Goal: Task Accomplishment & Management: Use online tool/utility

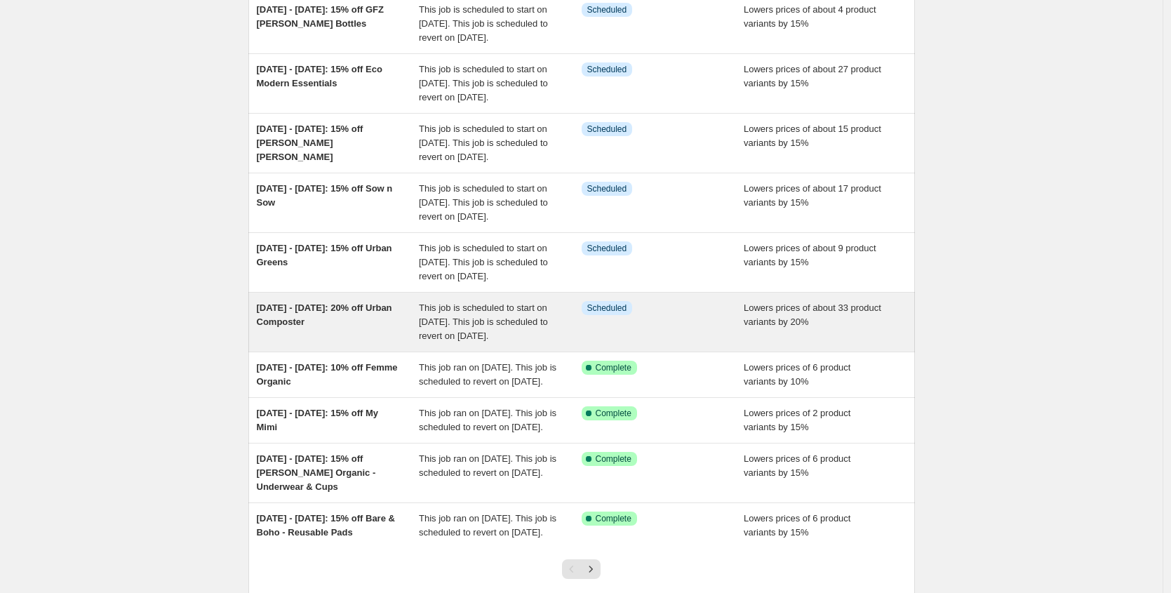
scroll to position [159, 0]
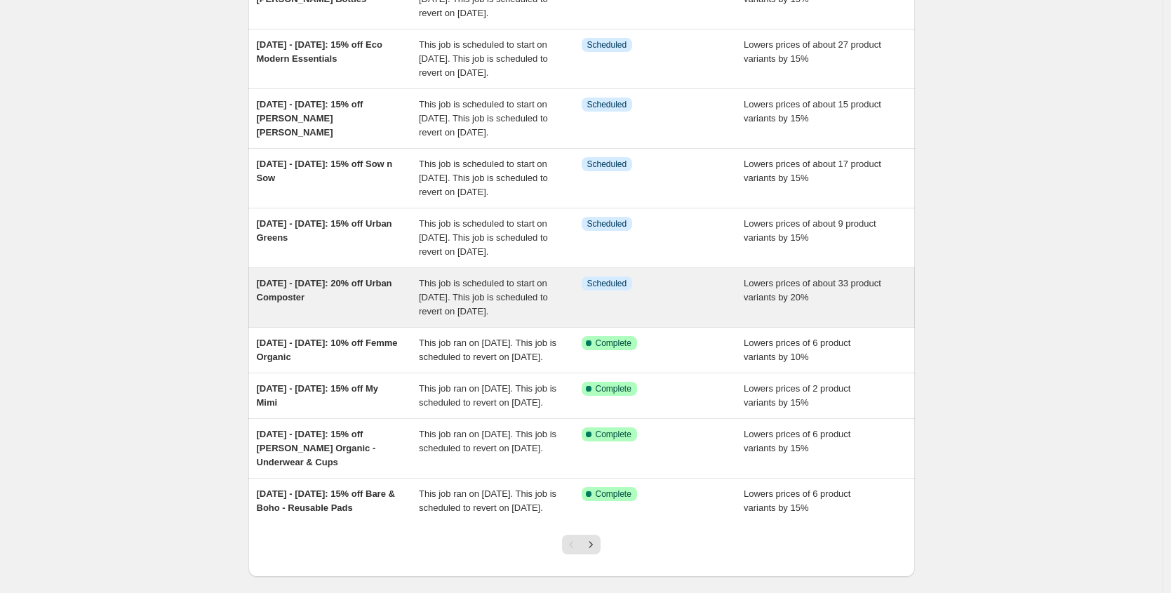
click at [328, 302] on span "[DATE] - [DATE]: 20% off Urban Composter" at bounding box center [324, 290] width 135 height 25
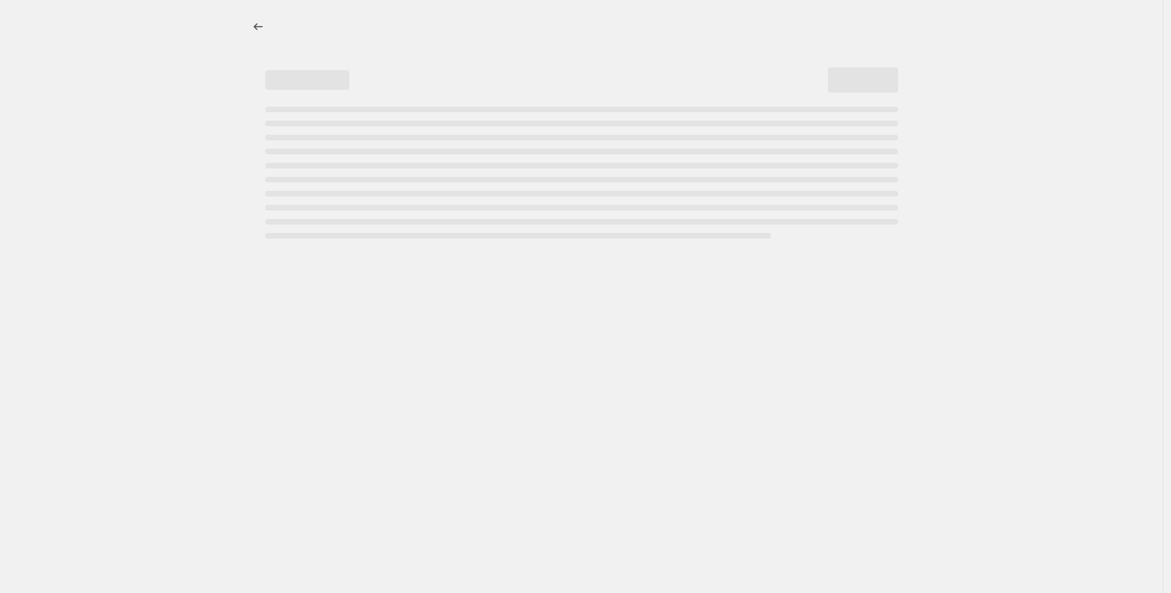
select select "percentage"
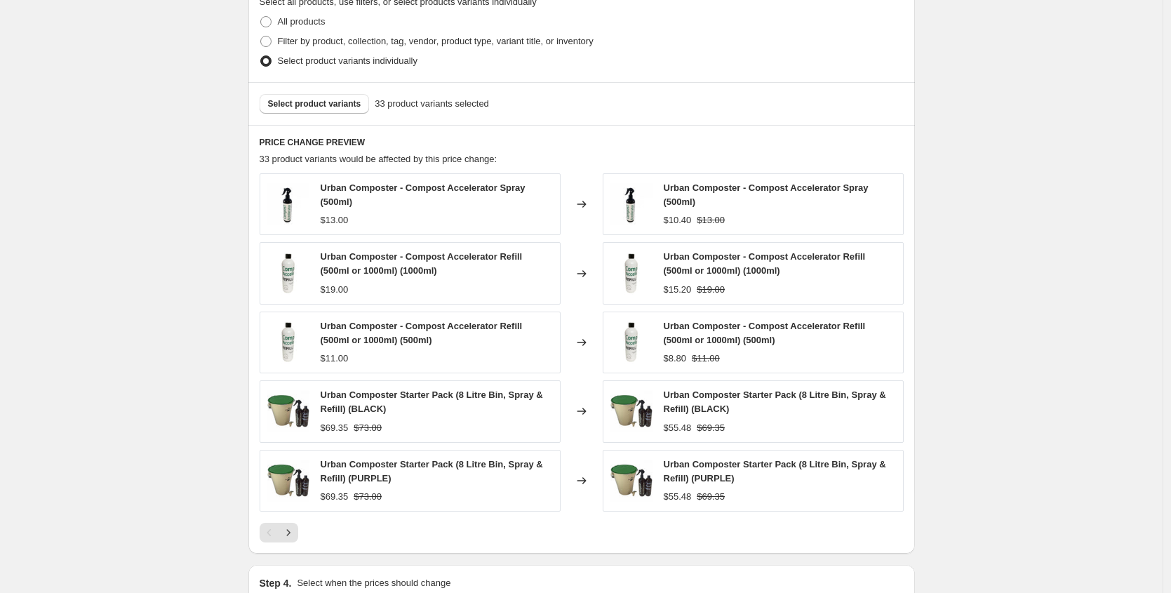
scroll to position [786, 0]
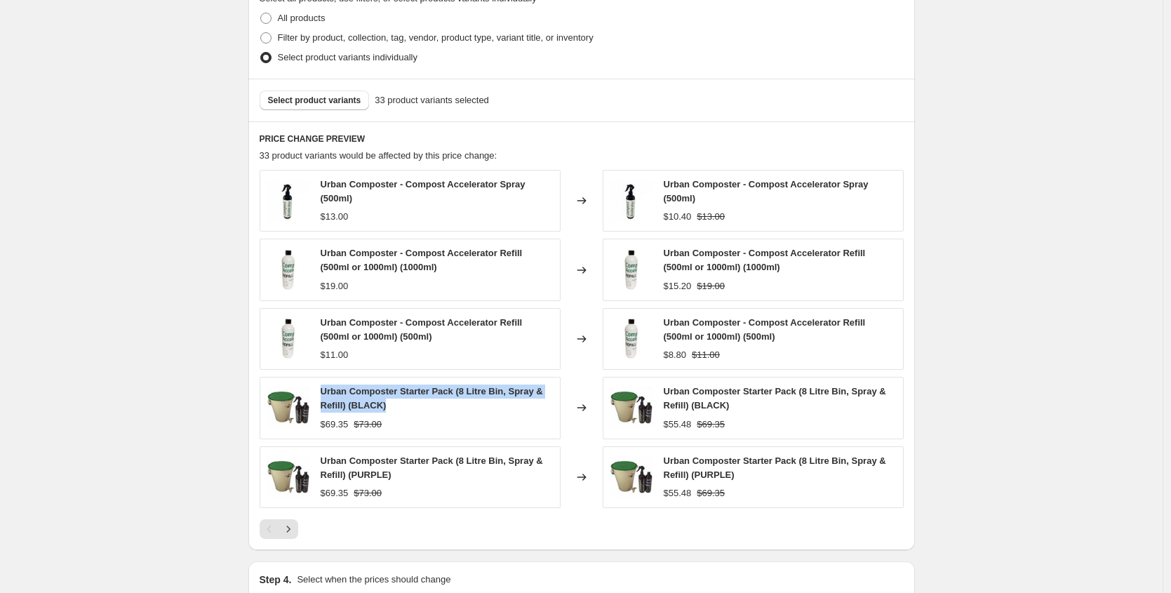
drag, startPoint x: 408, startPoint y: 410, endPoint x: 322, endPoint y: 396, distance: 86.7
click at [322, 396] on div "Urban Composter Starter Pack (8 Litre Bin, Spray & Refill) (BLACK) $69.35 $73.00" at bounding box center [410, 408] width 301 height 62
click at [415, 415] on div "Urban Composter Starter Pack (8 Litre Bin, Spray & Refill) (BLACK) $69.35 $73.00" at bounding box center [437, 407] width 232 height 46
drag, startPoint x: 398, startPoint y: 411, endPoint x: 323, endPoint y: 396, distance: 76.5
click at [323, 396] on div "Urban Composter Starter Pack (8 Litre Bin, Spray & Refill) (BLACK) $69.35 $73.00" at bounding box center [410, 408] width 301 height 62
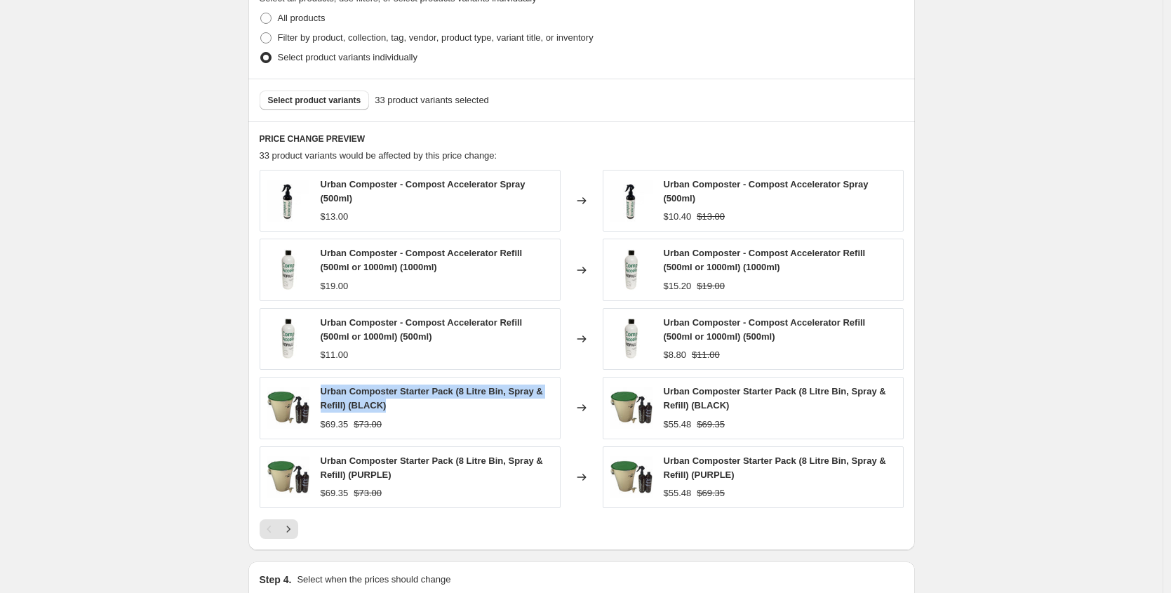
copy span "Urban Composter Starter Pack (8 Litre Bin, Spray & Refill) (BLACK)"
click at [391, 406] on div "Urban Composter Starter Pack (8 Litre Bin, Spray & Refill) (BLACK)" at bounding box center [437, 398] width 232 height 28
click at [394, 415] on div "Urban Composter Starter Pack (8 Litre Bin, Spray & Refill) (BLACK) $69.35 $73.00" at bounding box center [437, 407] width 232 height 46
drag, startPoint x: 399, startPoint y: 405, endPoint x: 327, endPoint y: 396, distance: 72.8
click at [327, 396] on div "Urban Composter Starter Pack (8 Litre Bin, Spray & Refill) (BLACK)" at bounding box center [437, 398] width 232 height 28
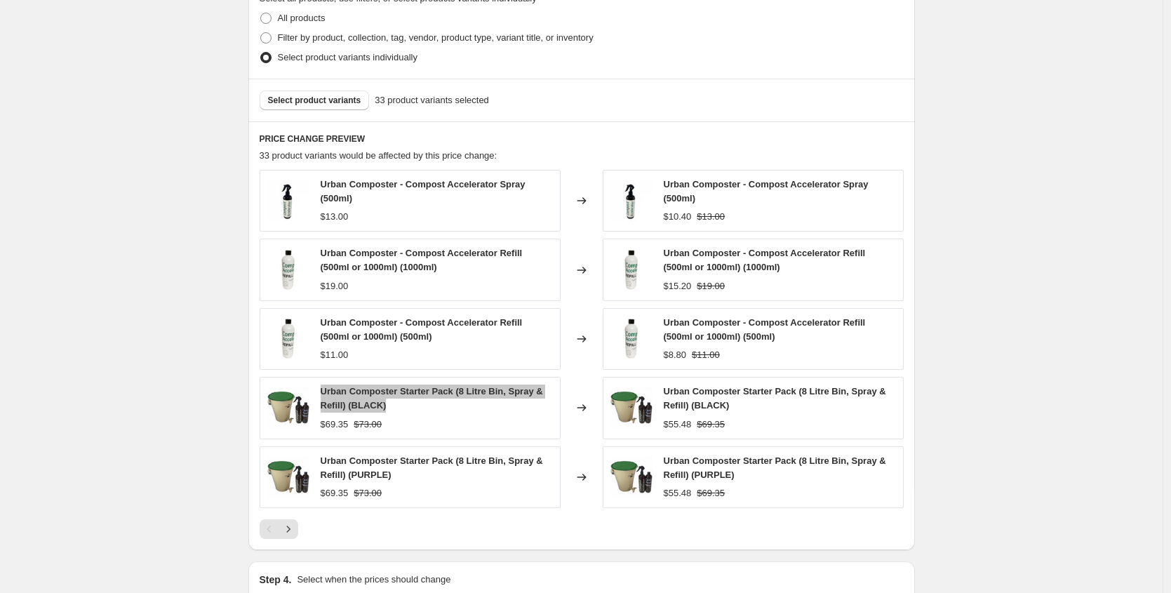
scroll to position [0, 0]
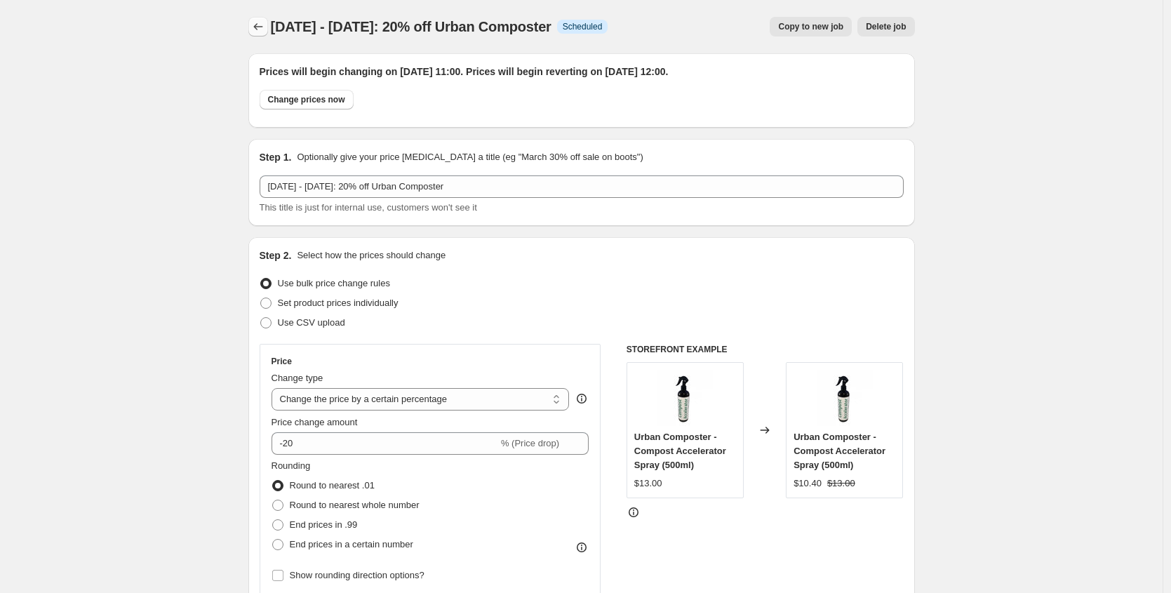
click at [263, 29] on icon "Price change jobs" at bounding box center [258, 27] width 14 height 14
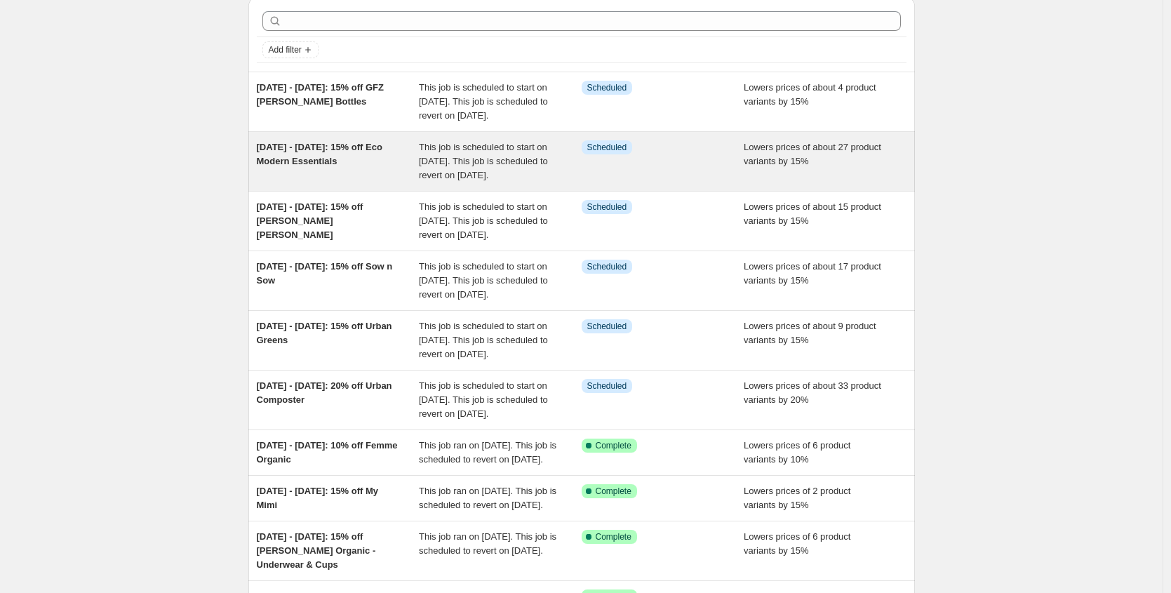
scroll to position [55, 0]
click at [363, 183] on div "[DATE] - [DATE]: 15% off Eco Modern Essentials" at bounding box center [338, 162] width 163 height 42
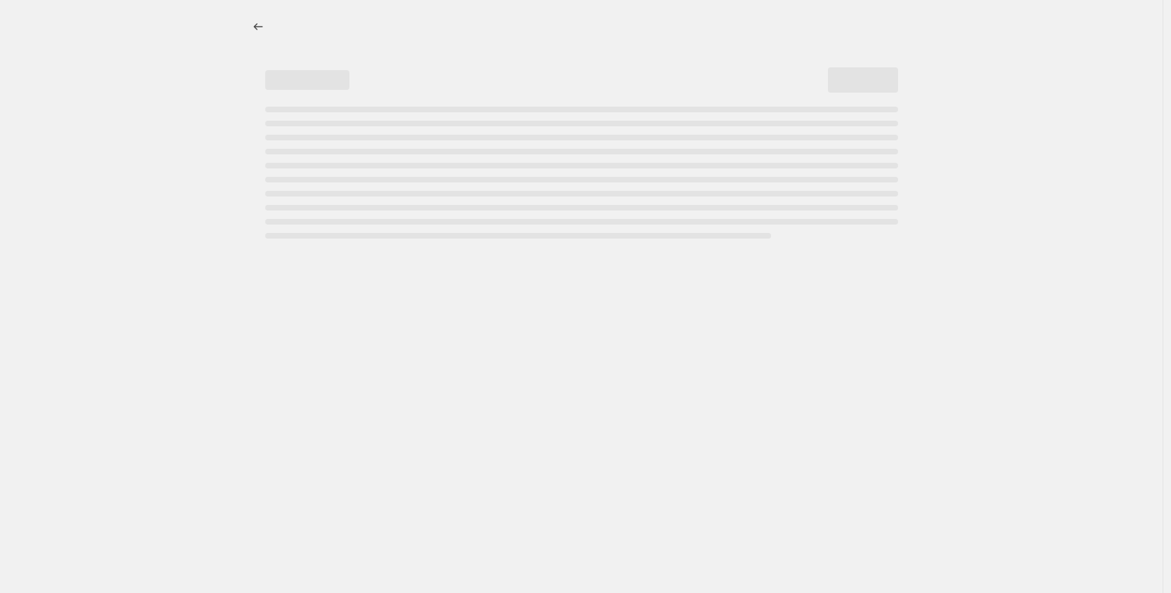
select select "percentage"
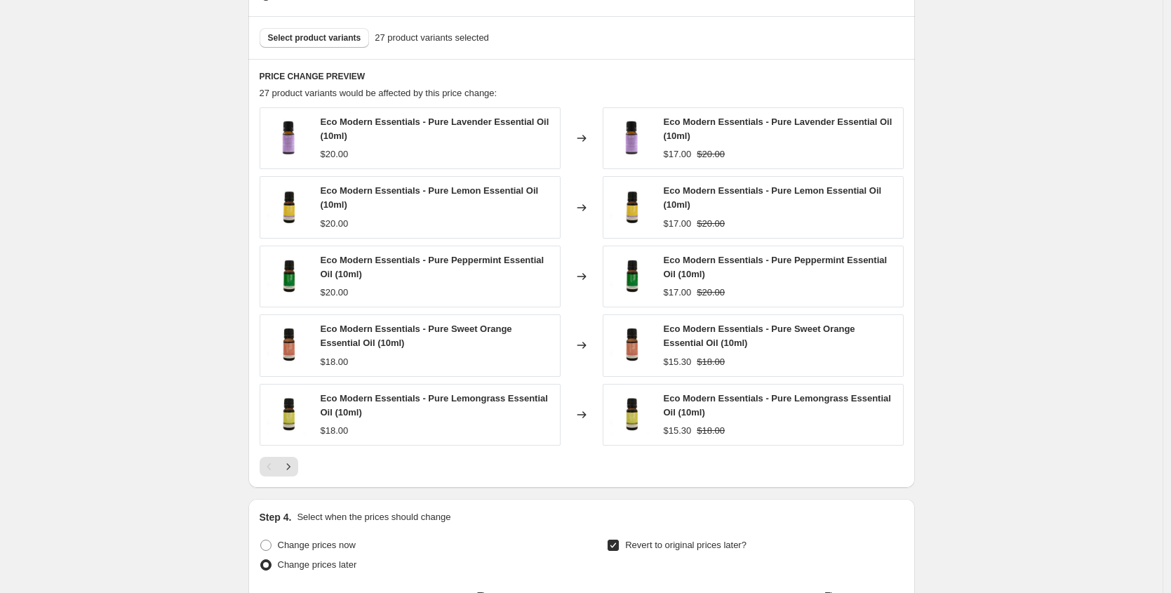
scroll to position [887, 0]
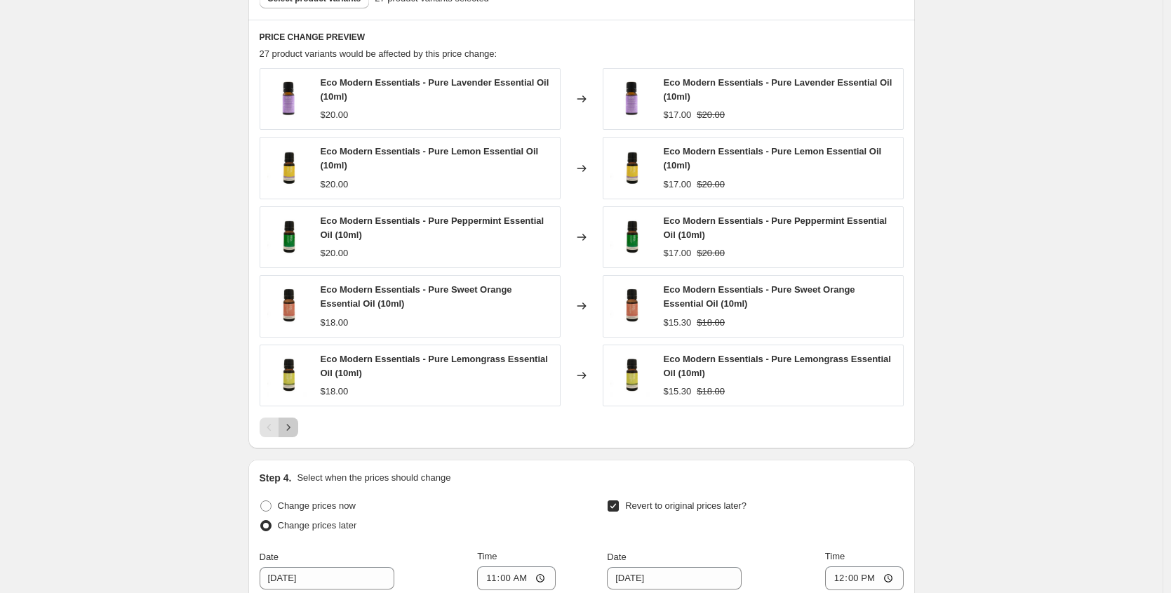
click at [293, 434] on button "Next" at bounding box center [289, 427] width 20 height 20
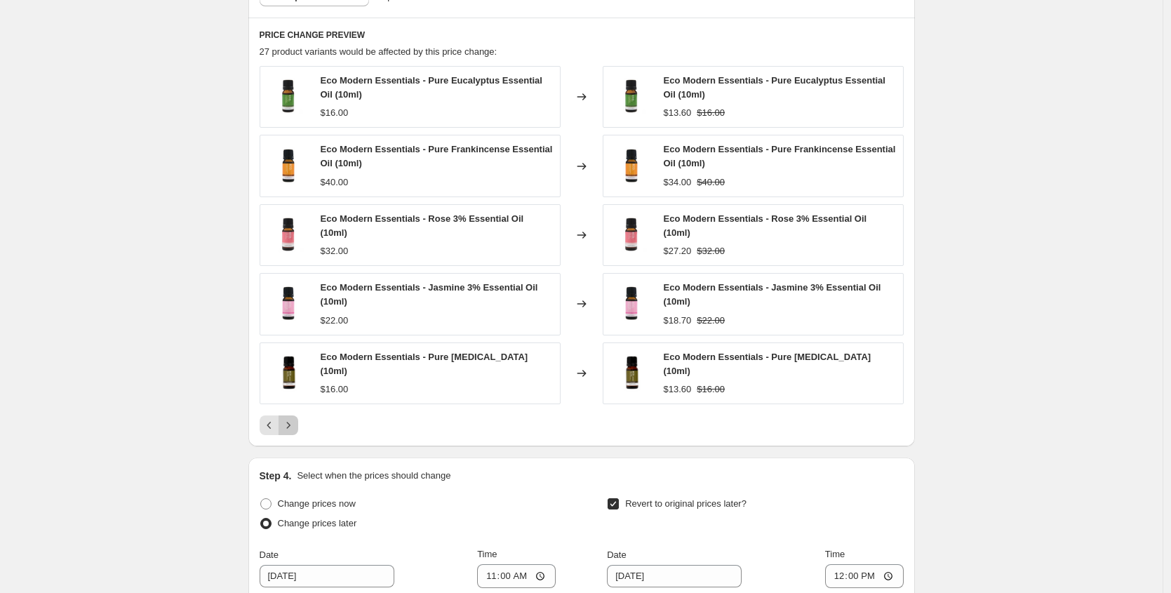
click at [293, 427] on icon "Next" at bounding box center [288, 425] width 14 height 14
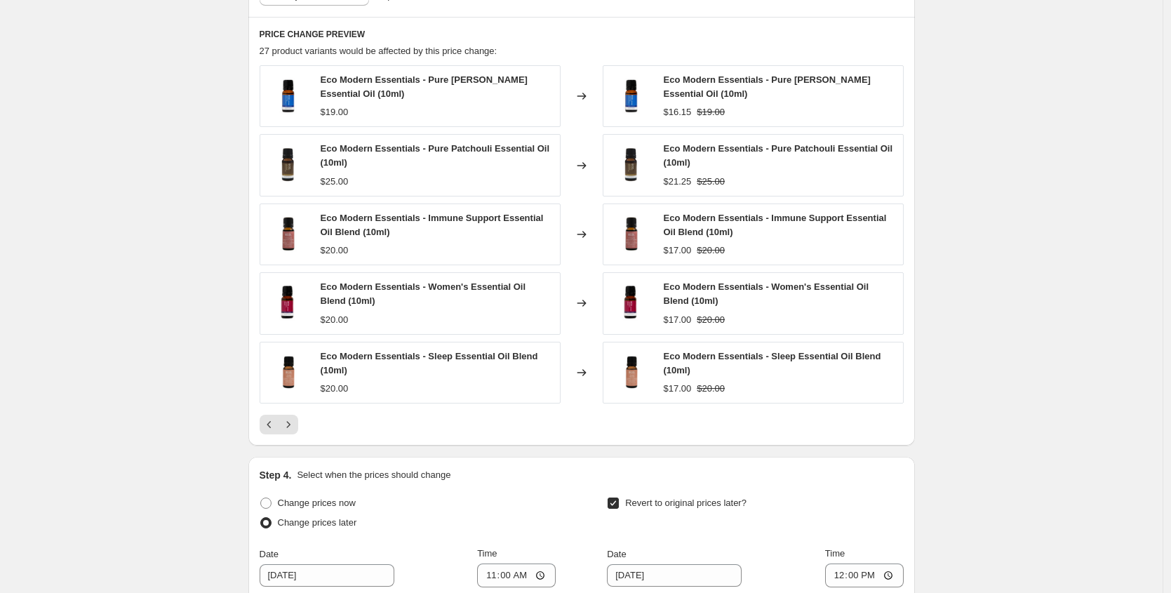
scroll to position [0, 0]
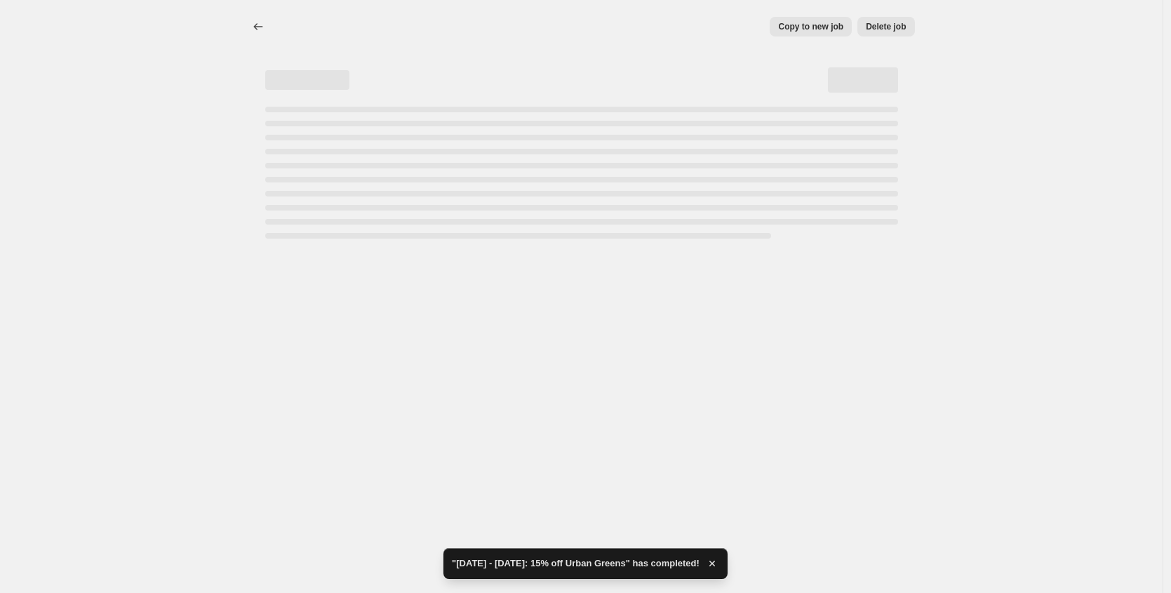
select select "percentage"
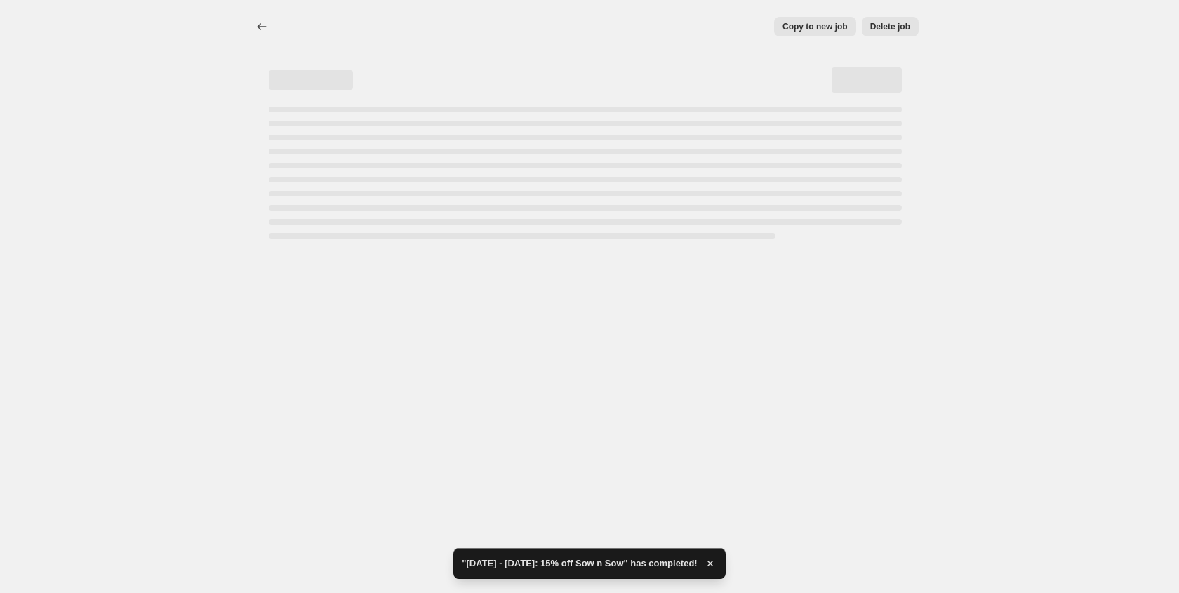
select select "percentage"
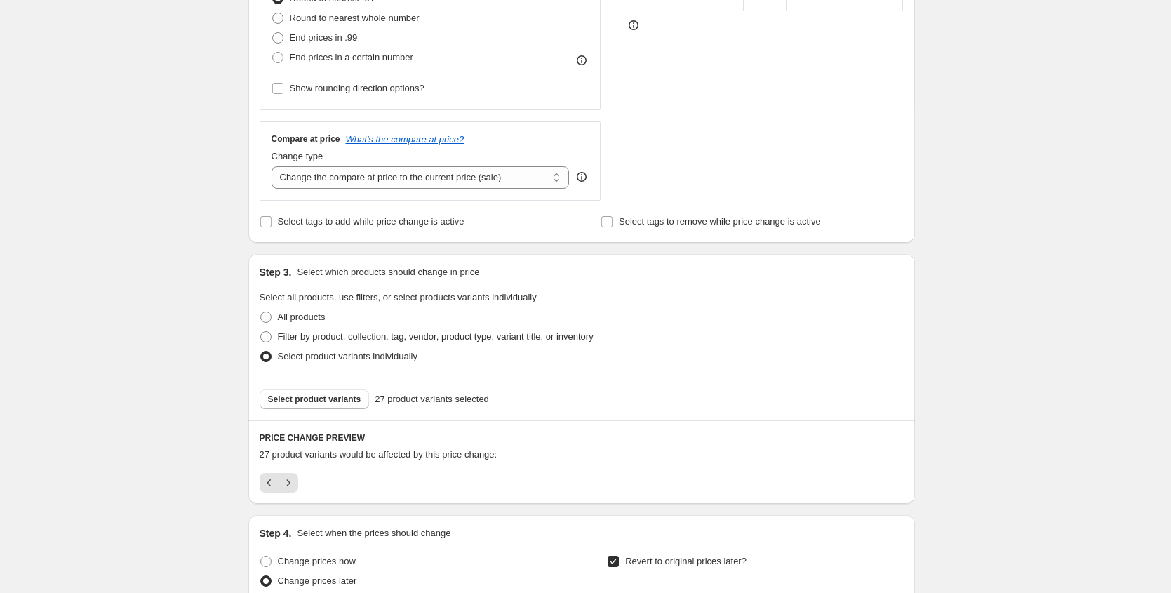
scroll to position [568, 0]
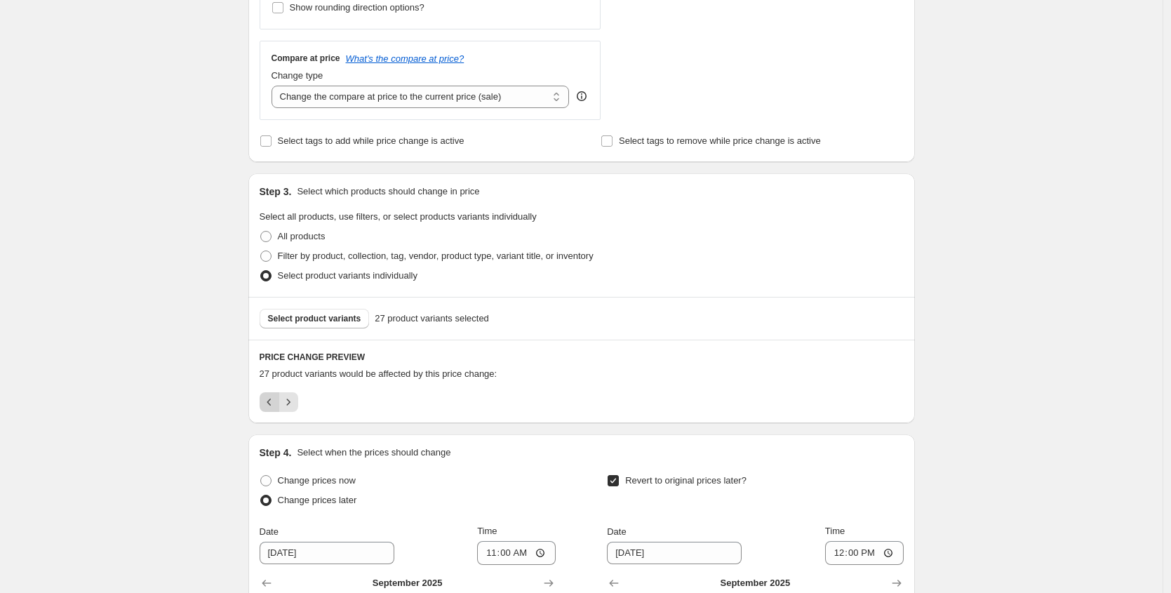
click at [271, 399] on icon "Previous" at bounding box center [269, 401] width 4 height 7
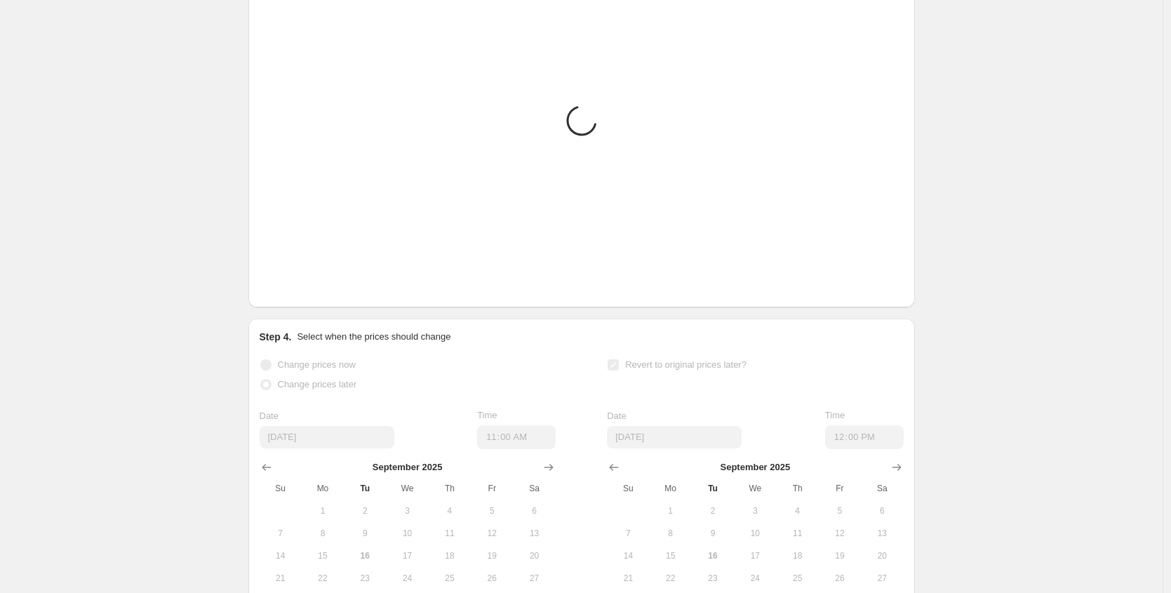
scroll to position [1078, 0]
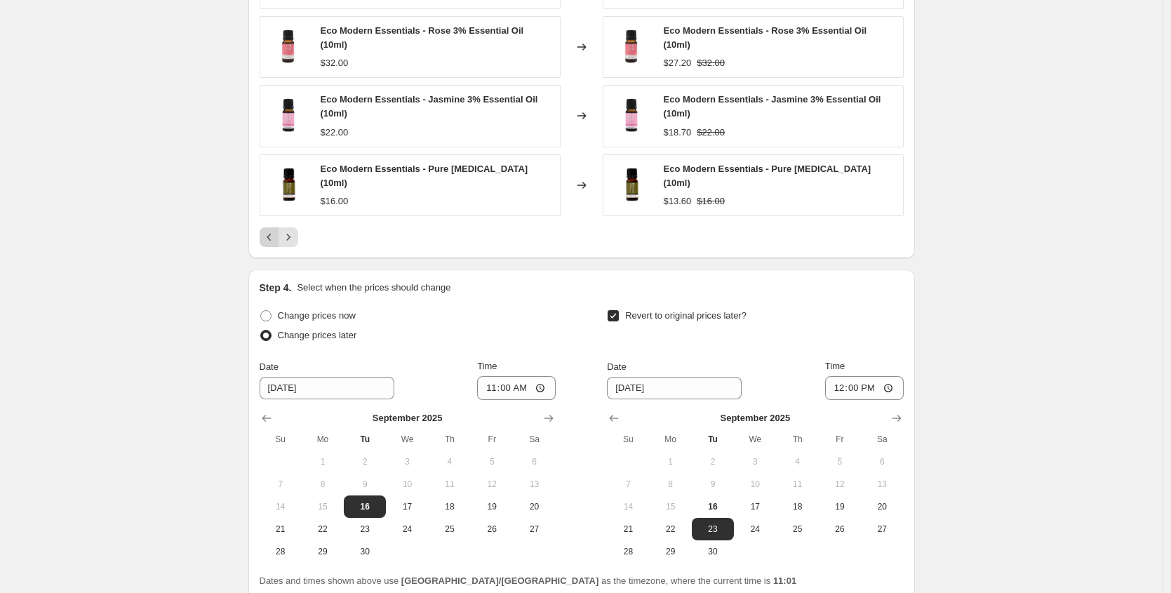
click at [267, 239] on icon "Previous" at bounding box center [269, 237] width 14 height 14
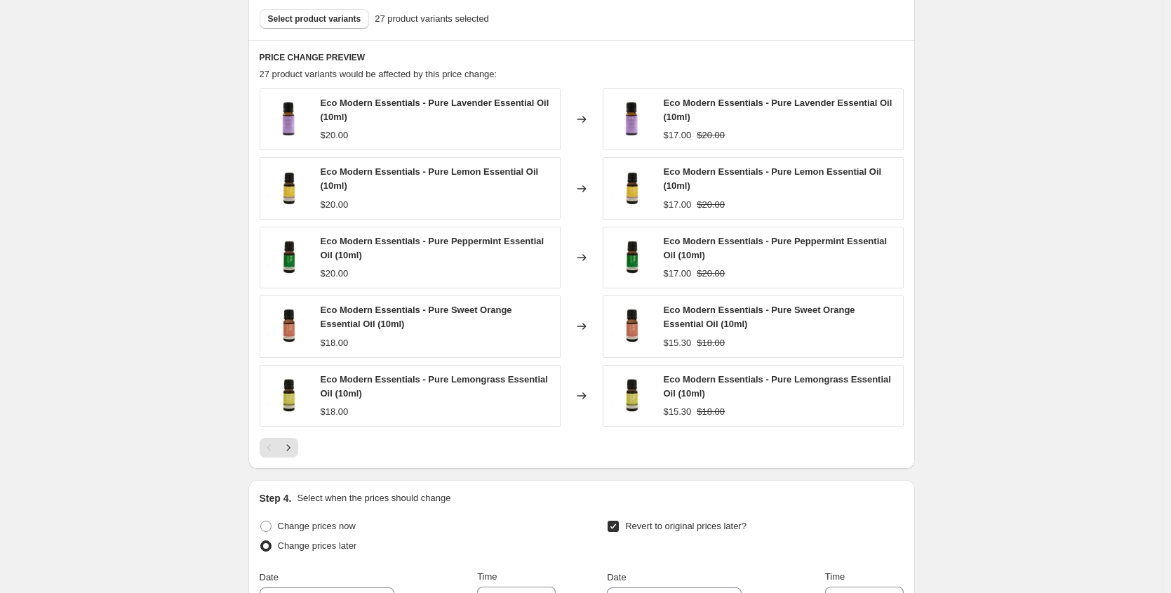
scroll to position [892, 0]
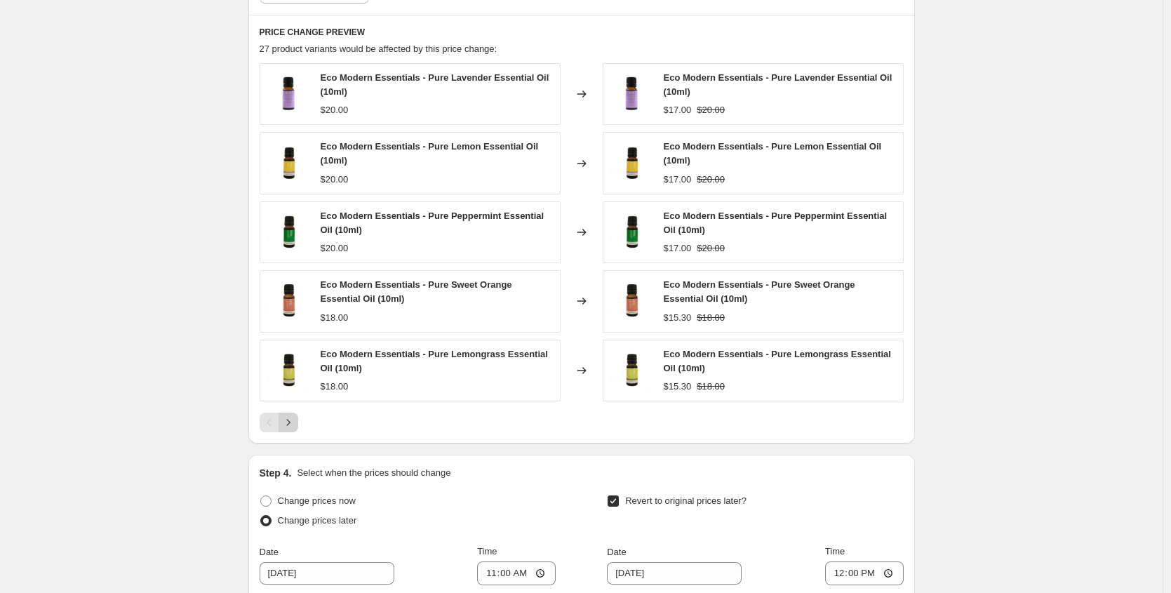
click at [295, 429] on button "Next" at bounding box center [289, 423] width 20 height 20
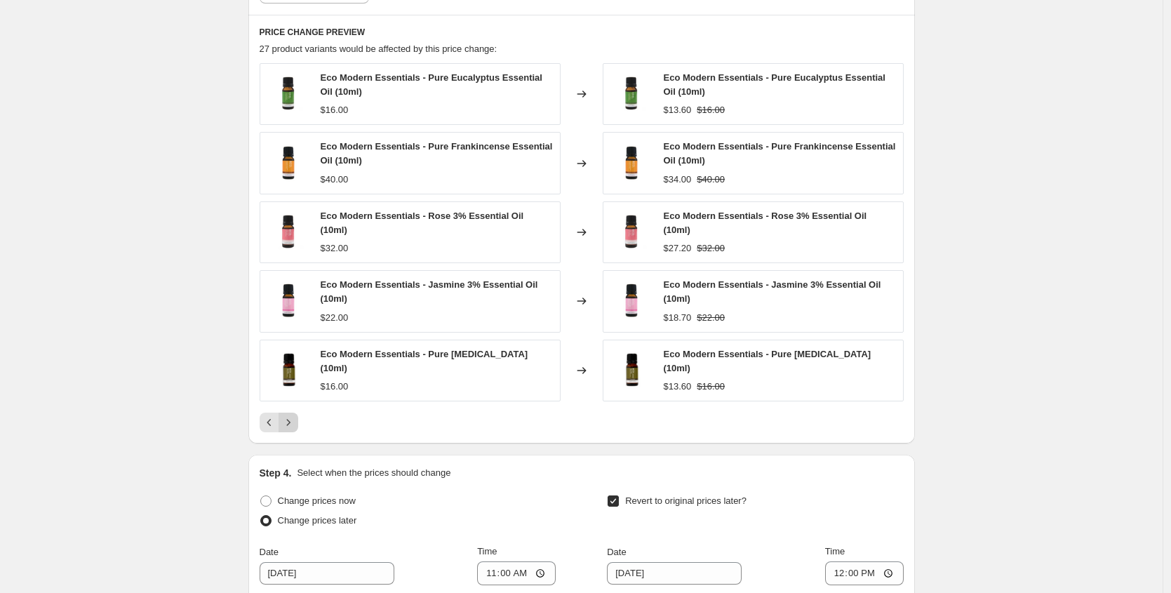
click at [295, 422] on icon "Next" at bounding box center [288, 422] width 14 height 14
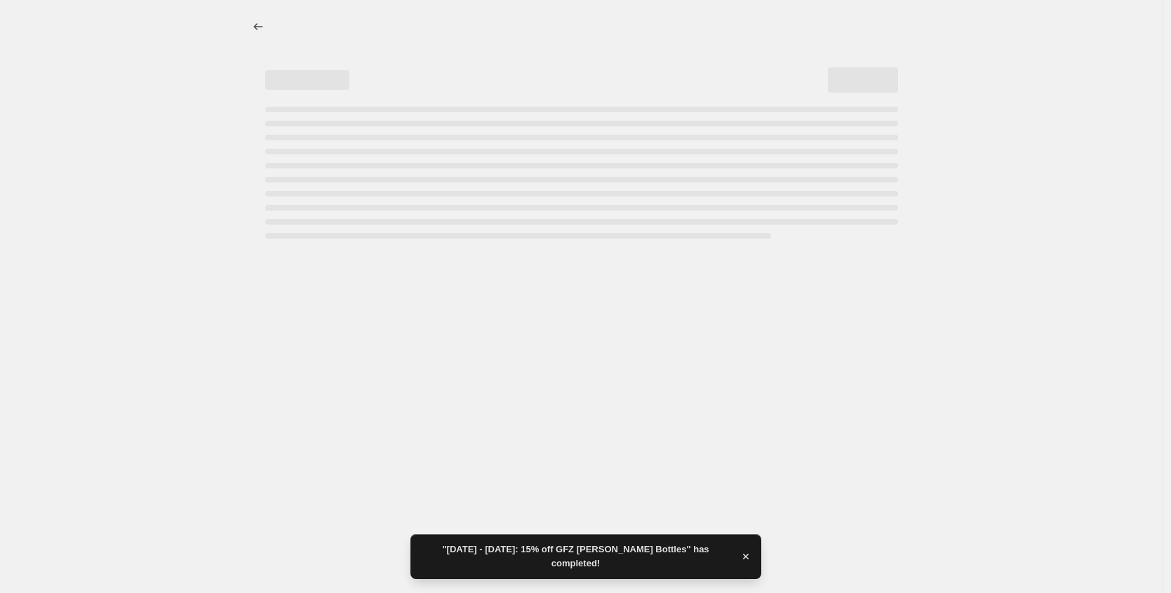
scroll to position [0, 0]
select select "percentage"
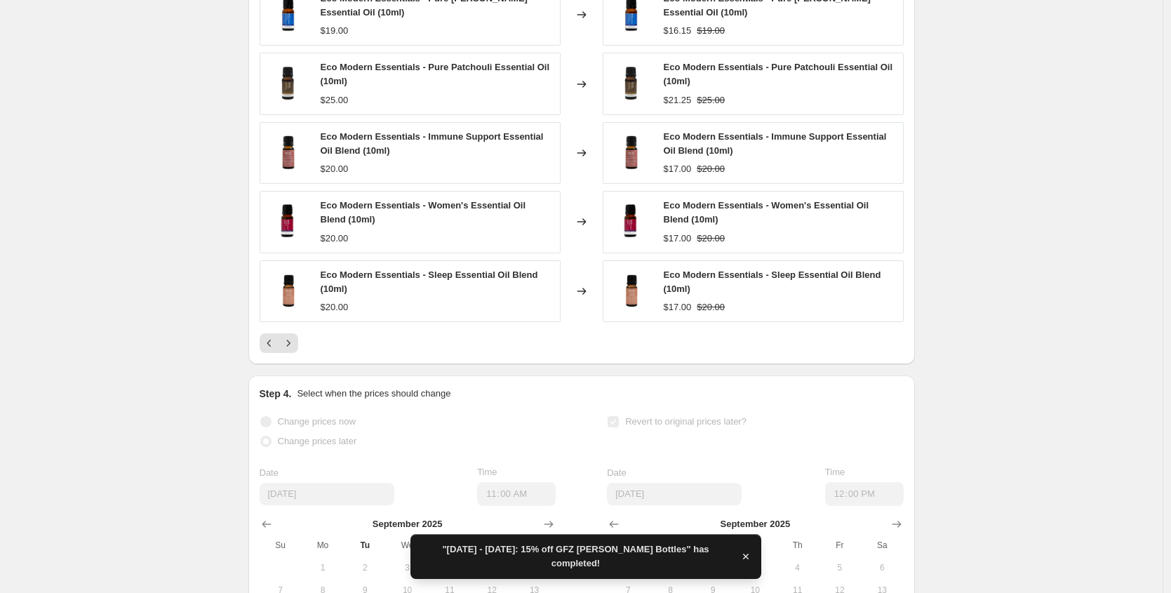
scroll to position [988, 0]
click at [298, 340] on button "Next" at bounding box center [289, 343] width 20 height 20
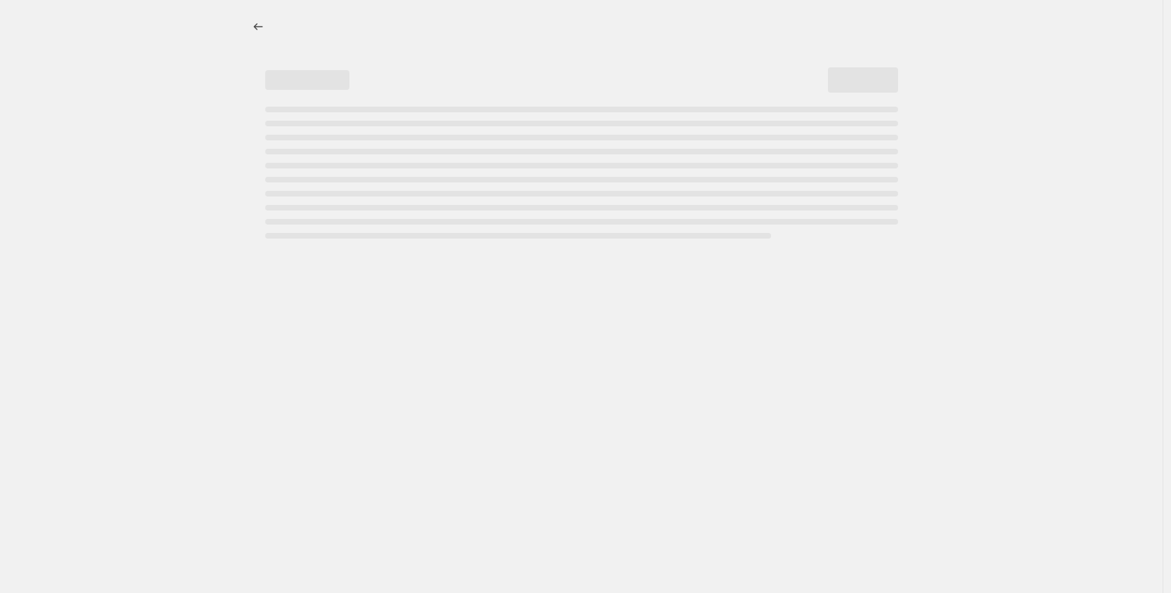
scroll to position [0, 0]
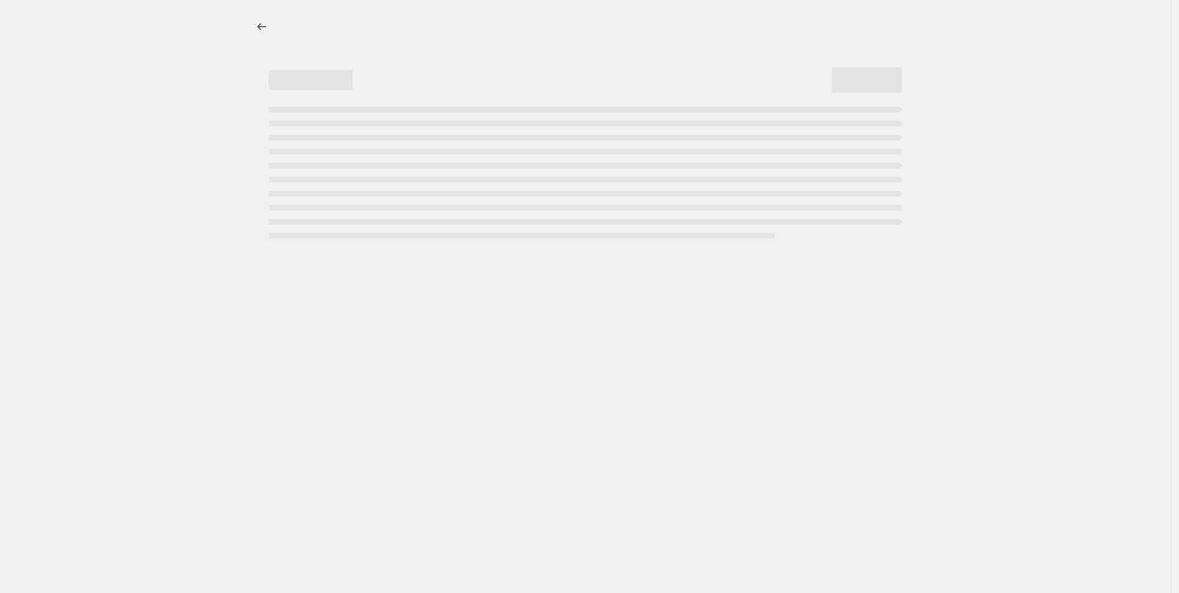
select select "percentage"
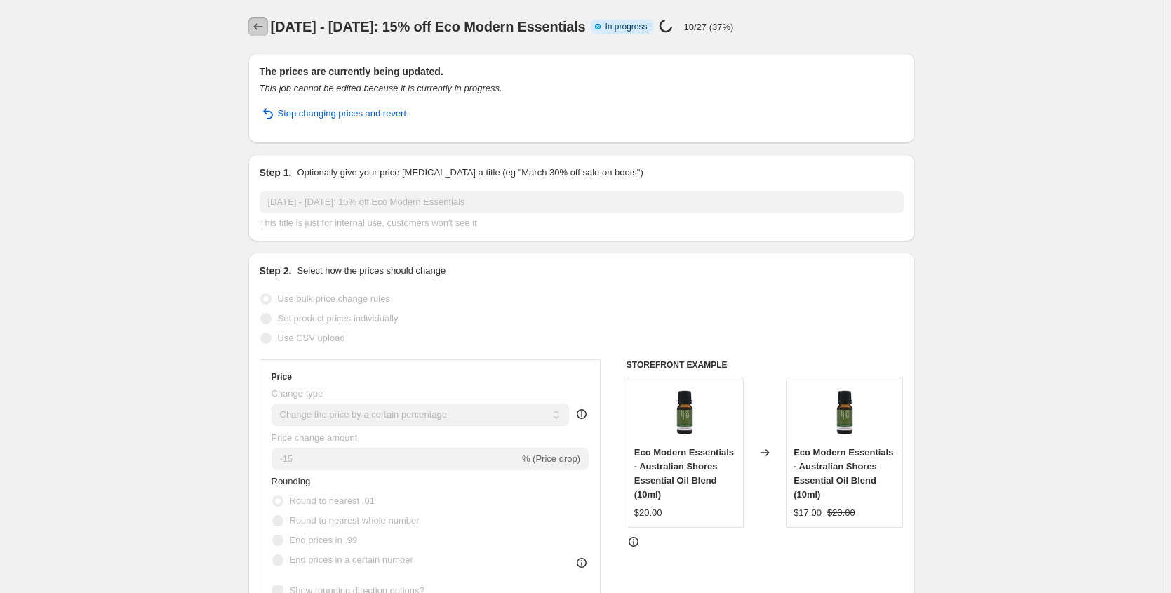
click at [263, 27] on icon "Price change jobs" at bounding box center [258, 27] width 14 height 14
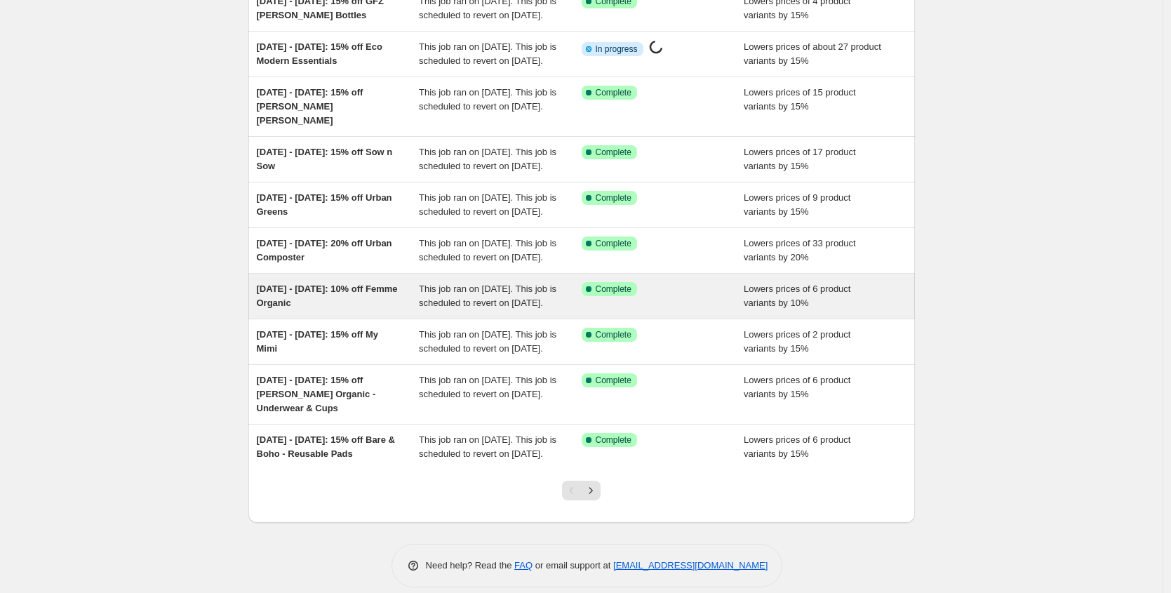
scroll to position [182, 0]
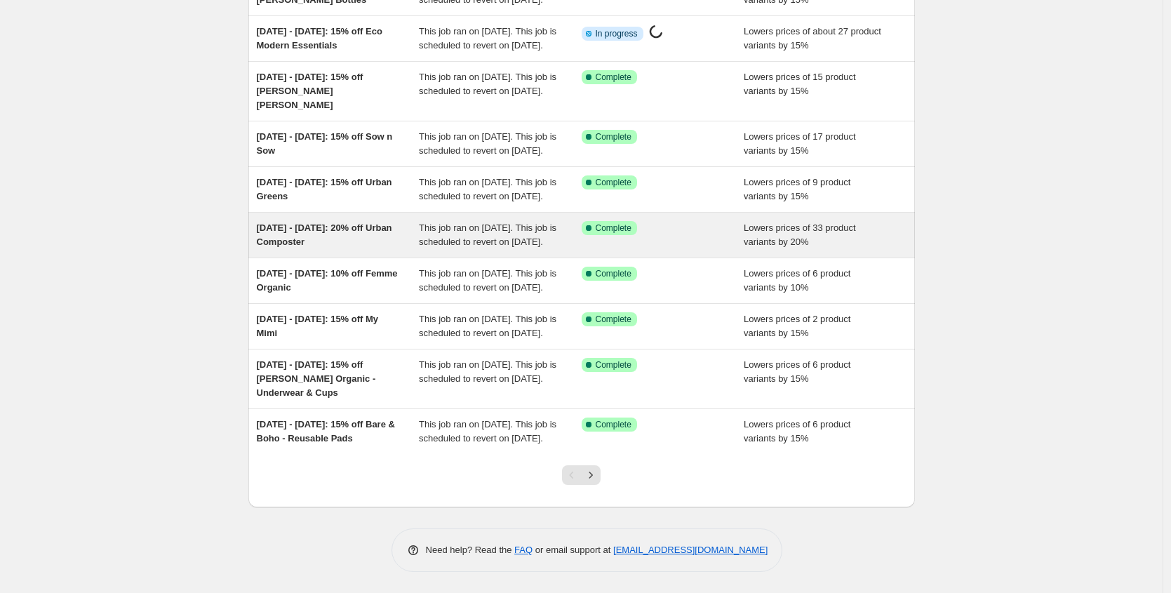
click at [465, 247] on span "This job ran on [DATE]. This job is scheduled to revert on [DATE]." at bounding box center [488, 234] width 138 height 25
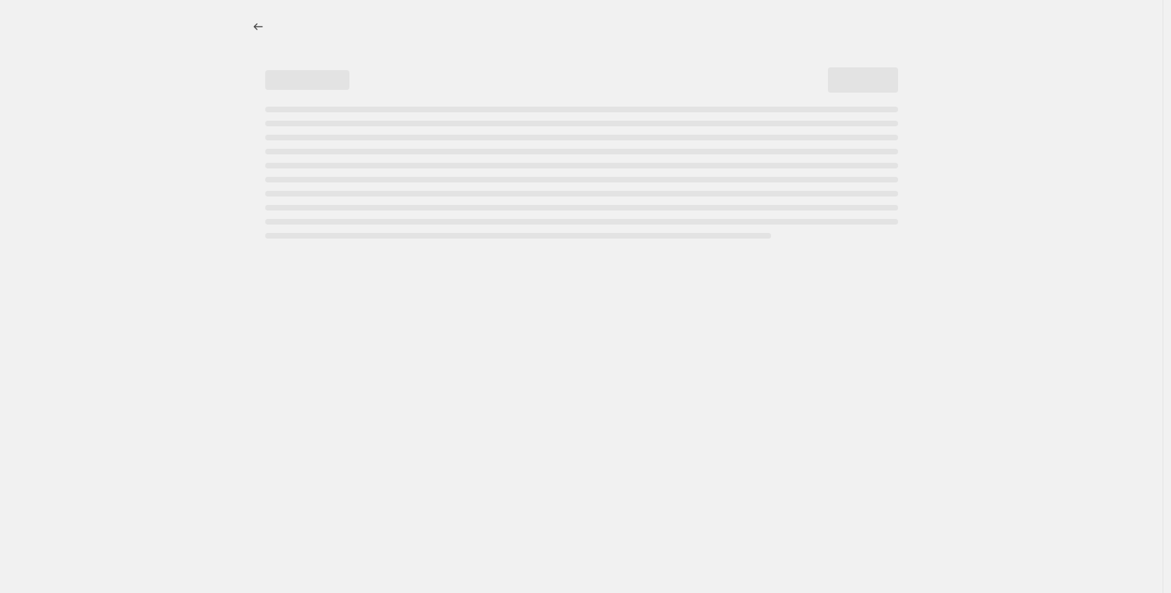
select select "percentage"
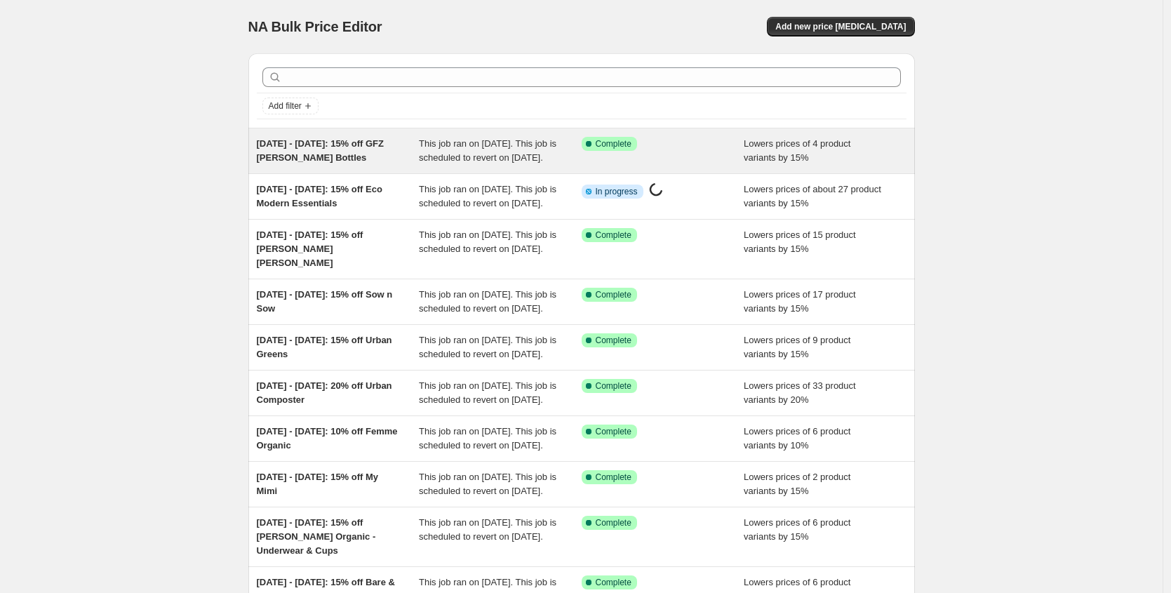
click at [351, 159] on span "[DATE] - [DATE]: 15% off GFZ [PERSON_NAME] Bottles" at bounding box center [321, 150] width 128 height 25
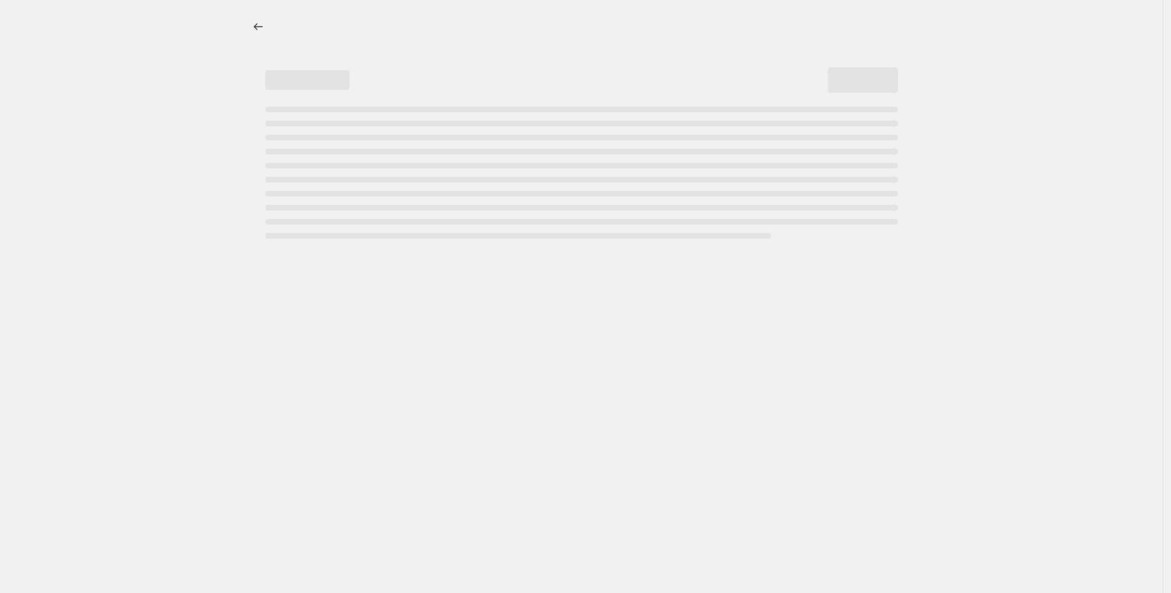
select select "percentage"
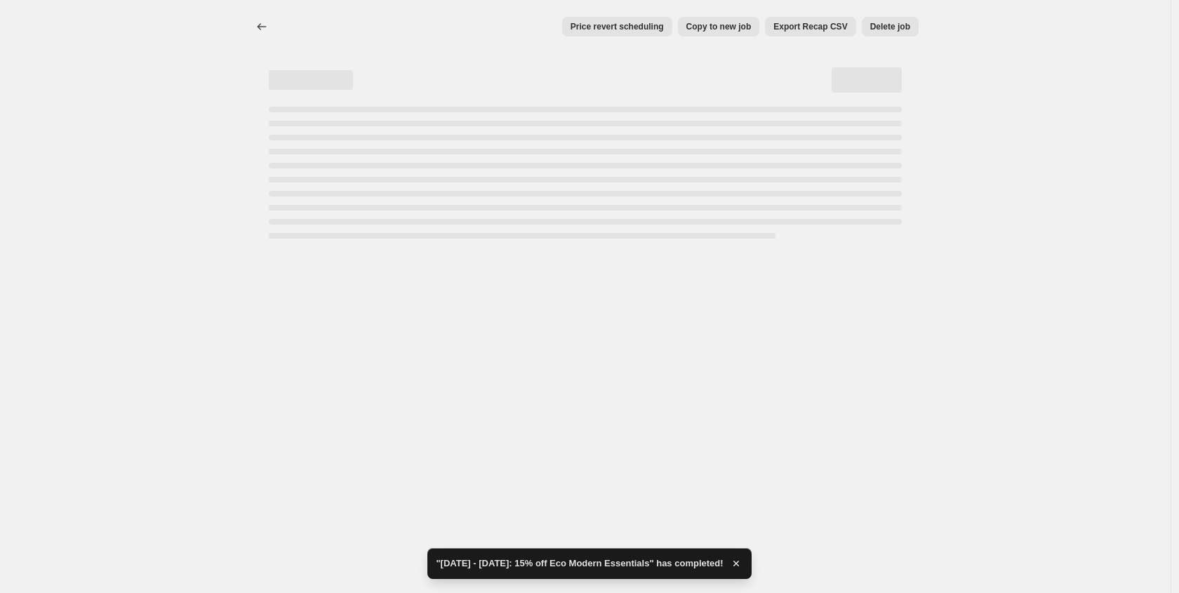
select select "percentage"
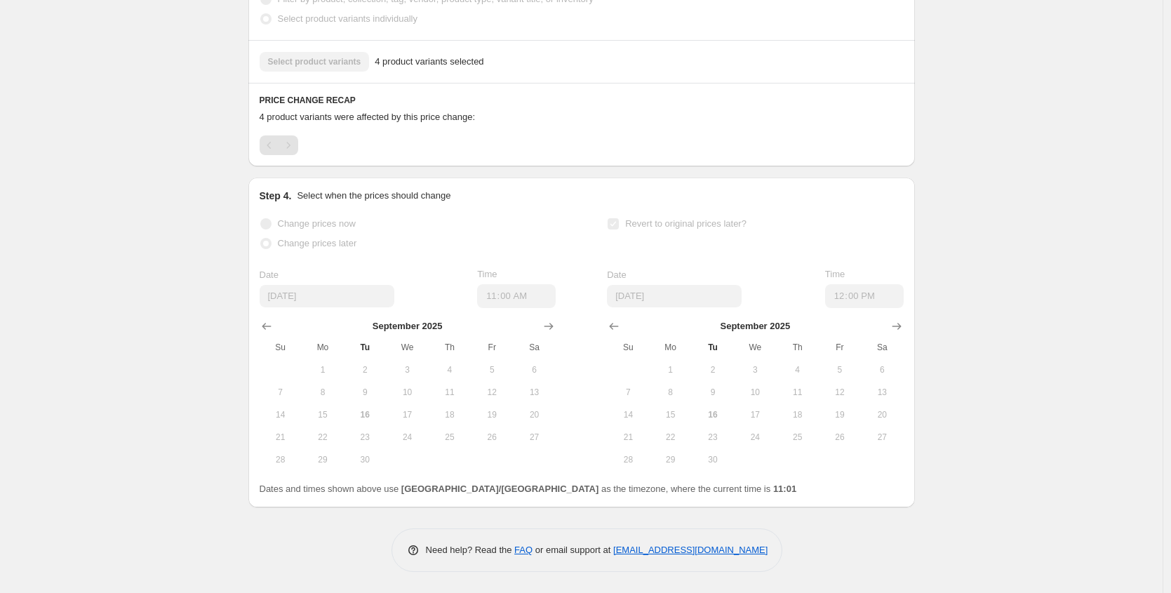
scroll to position [886, 0]
click at [263, 137] on div "Pagination" at bounding box center [270, 145] width 20 height 20
drag, startPoint x: 278, startPoint y: 146, endPoint x: 286, endPoint y: 147, distance: 8.4
click at [278, 147] on div "Pagination" at bounding box center [270, 145] width 20 height 20
click at [291, 146] on div "Pagination" at bounding box center [289, 145] width 20 height 20
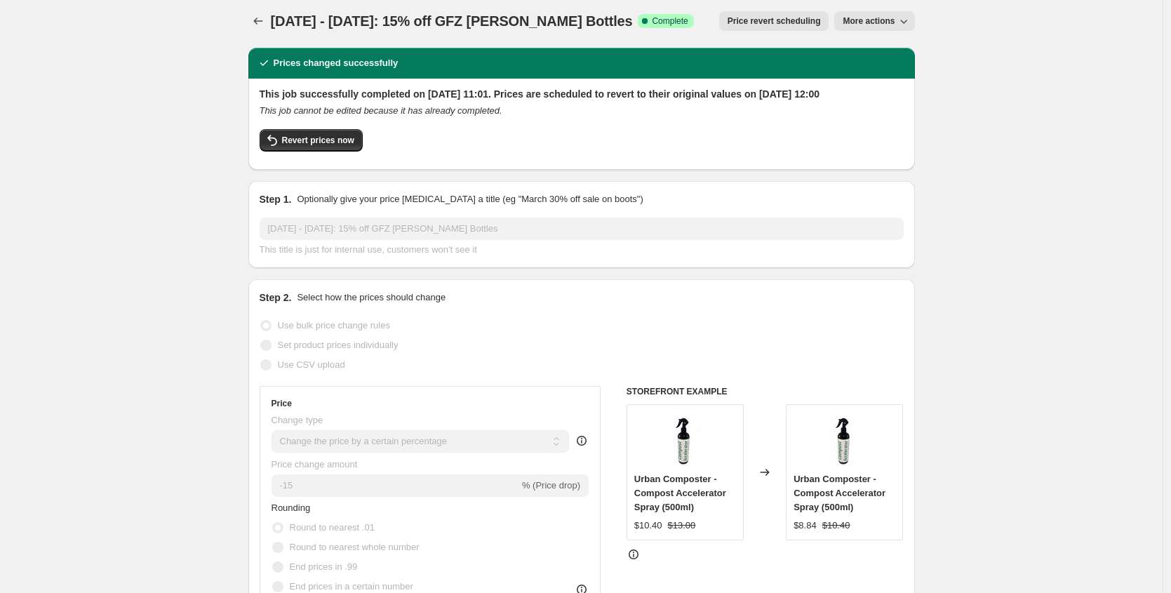
scroll to position [0, 0]
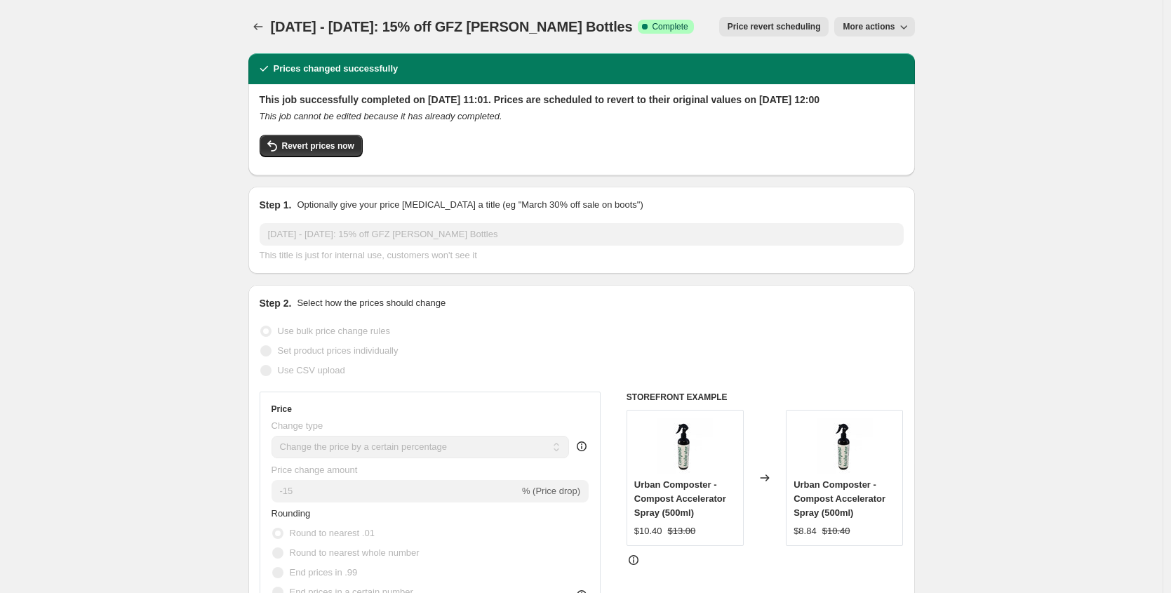
click at [659, 361] on div "Set product prices individually" at bounding box center [582, 351] width 644 height 20
click at [252, 30] on button "Price change jobs" at bounding box center [258, 27] width 20 height 20
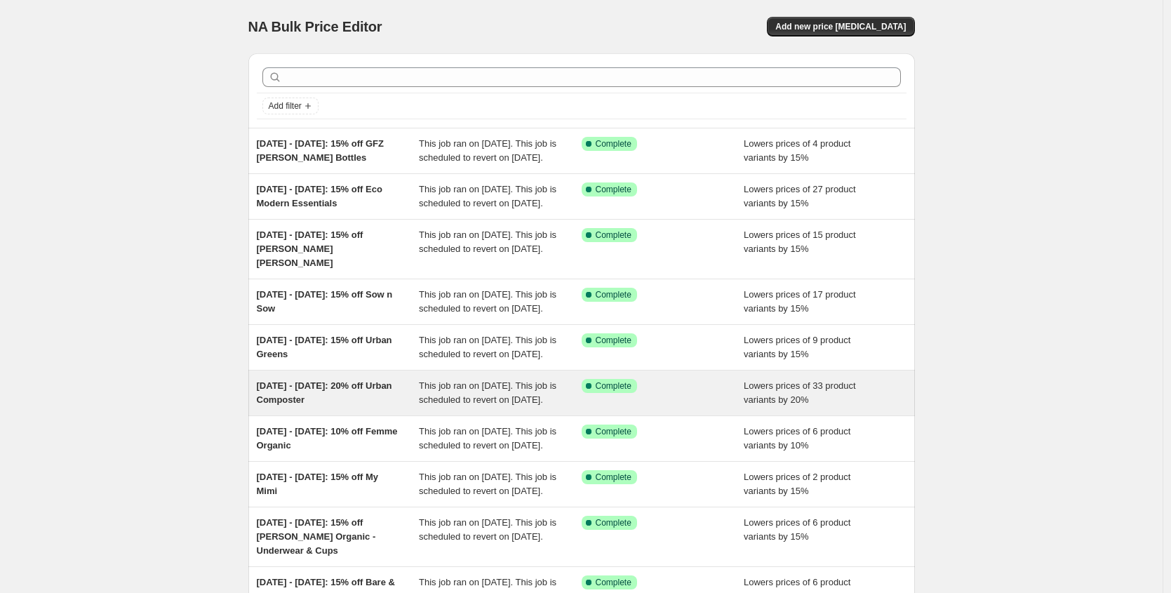
click at [335, 405] on span "[DATE] - [DATE]: 20% off Urban Composter" at bounding box center [324, 392] width 135 height 25
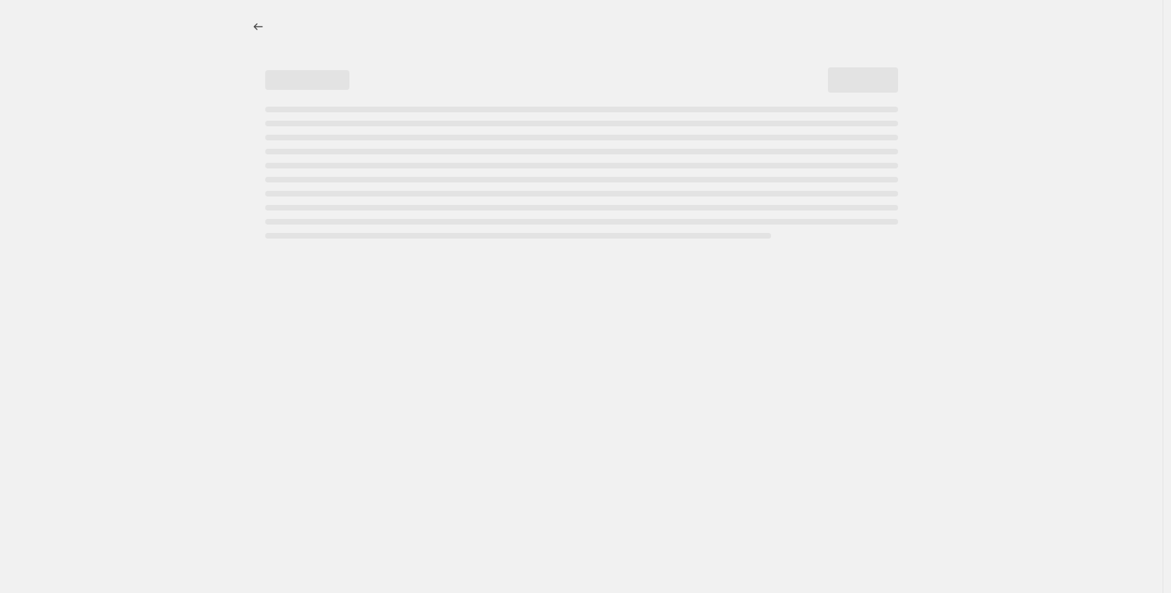
select select "percentage"
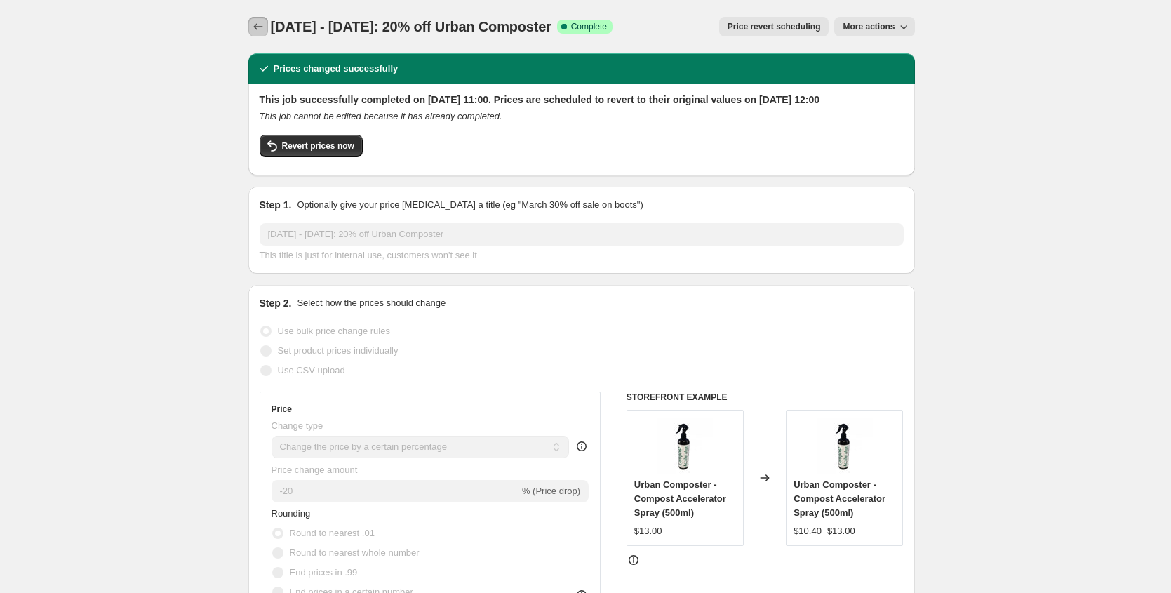
click at [254, 33] on icon "Price change jobs" at bounding box center [258, 27] width 14 height 14
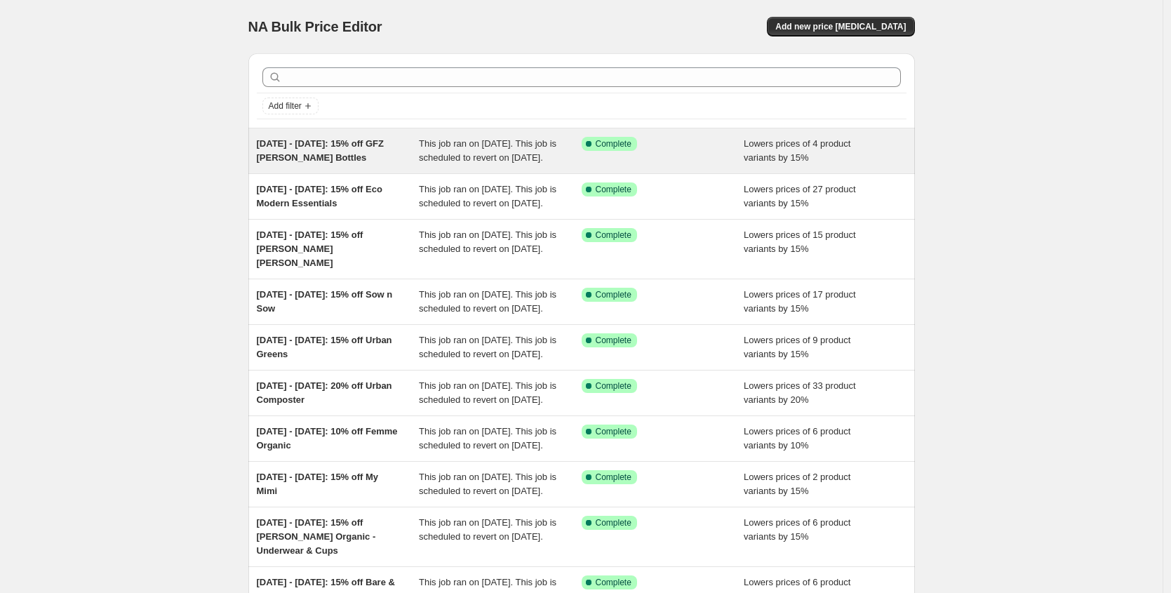
click at [332, 165] on div "[DATE] - [DATE]: 15% off GFZ [PERSON_NAME] Bottles" at bounding box center [338, 151] width 163 height 28
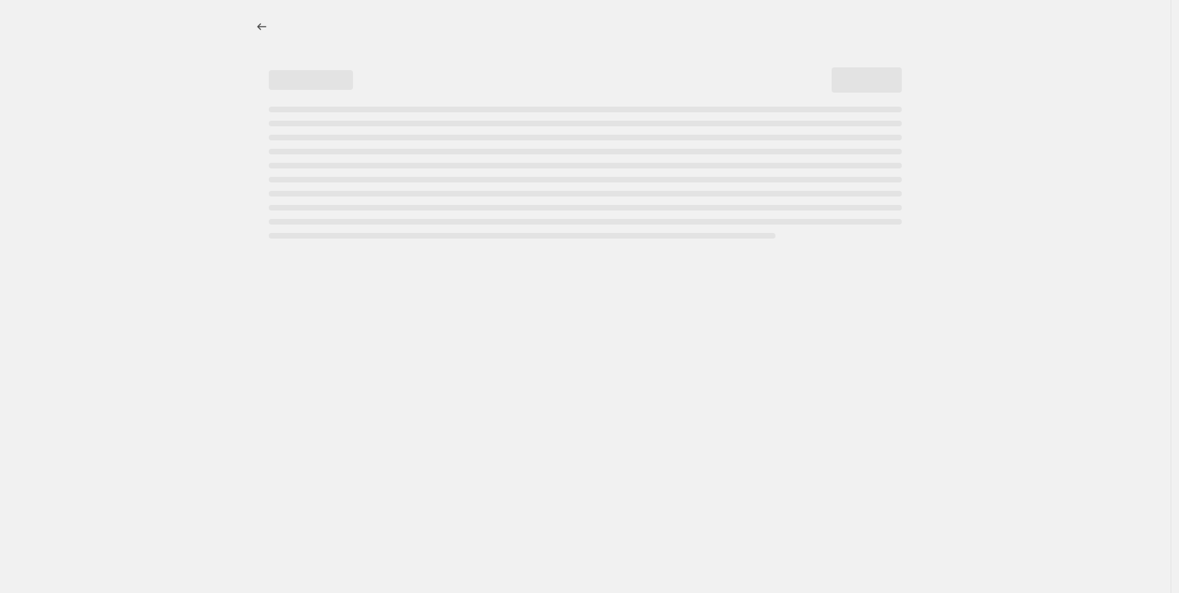
select select "percentage"
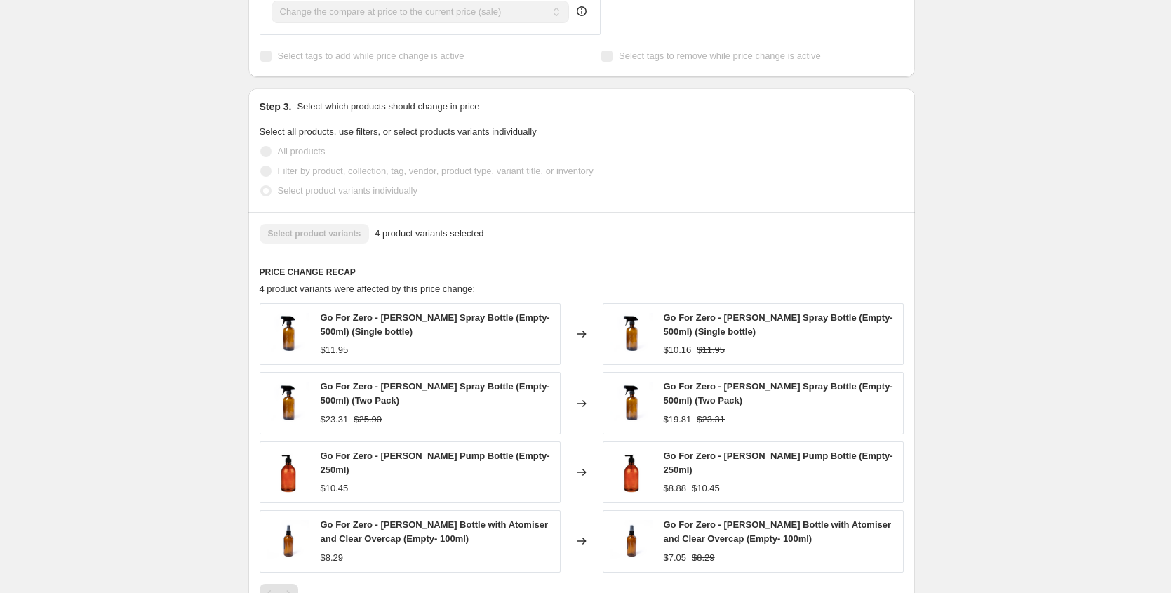
scroll to position [730, 0]
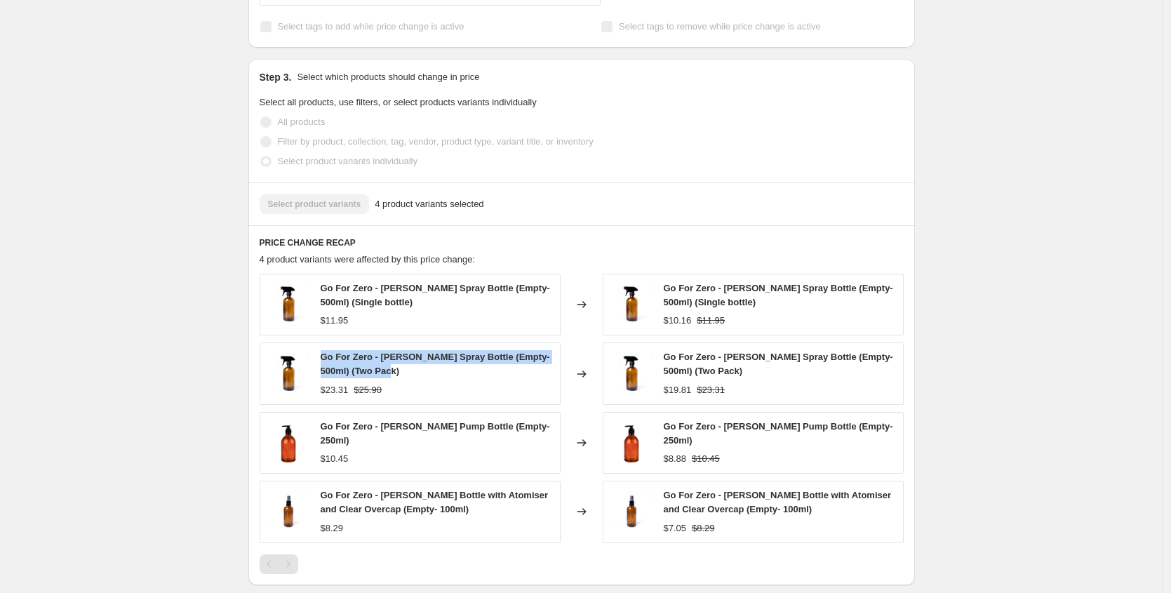
drag, startPoint x: 413, startPoint y: 387, endPoint x: 326, endPoint y: 369, distance: 88.7
click at [326, 369] on div "Go For Zero - [PERSON_NAME] Spray Bottle (Empty- 500ml) (Two Pack)" at bounding box center [437, 364] width 232 height 28
copy span "Go For Zero - [PERSON_NAME] Spray Bottle (Empty- 500ml) (Two Pack)"
click at [401, 397] on div "$23.31 $25.90" at bounding box center [437, 390] width 232 height 14
drag, startPoint x: 396, startPoint y: 405, endPoint x: 360, endPoint y: 407, distance: 35.8
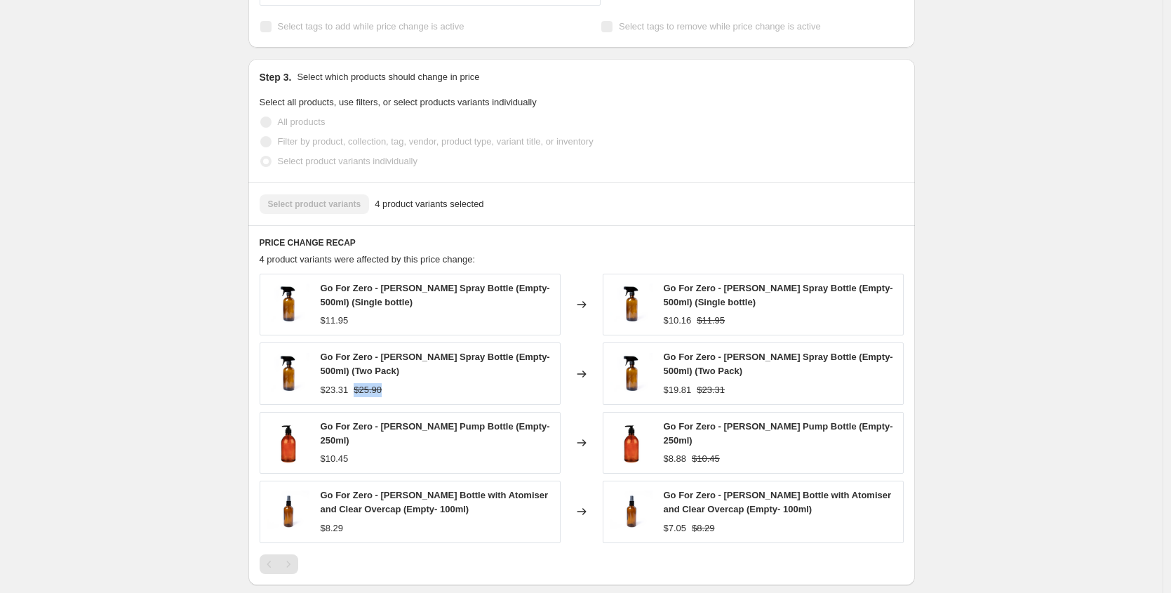
click at [360, 397] on div "$23.31 $25.90" at bounding box center [437, 390] width 232 height 14
copy strike "$25.90"
click at [688, 397] on div "$19.81" at bounding box center [678, 390] width 28 height 14
copy div "19.81"
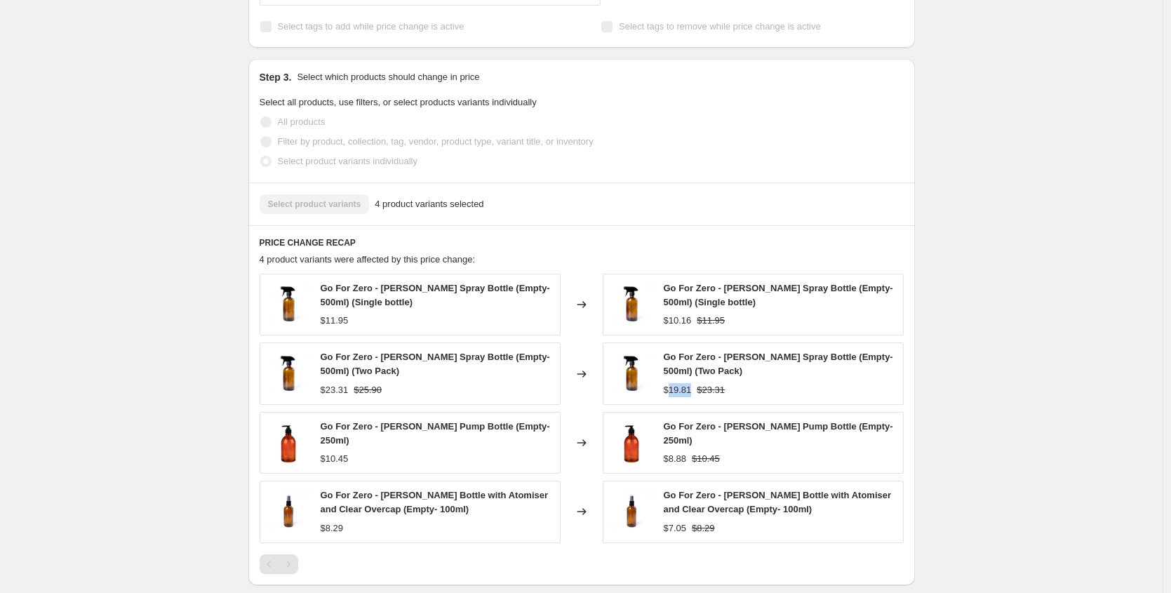
click at [721, 397] on strike "$23.31" at bounding box center [711, 390] width 28 height 14
copy strike "23.31"
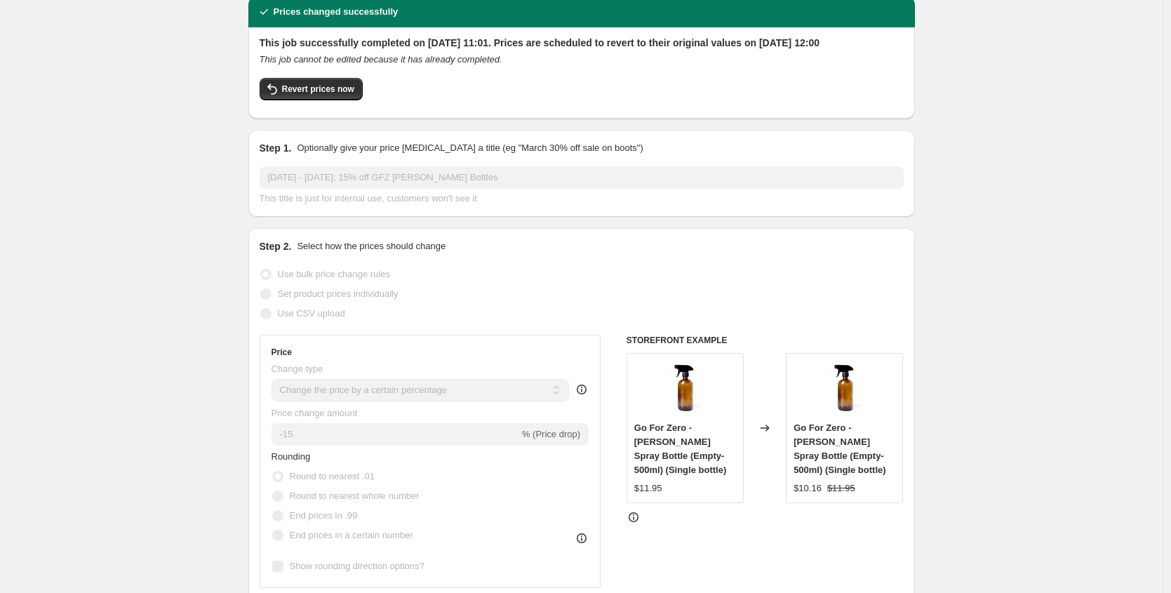
scroll to position [0, 0]
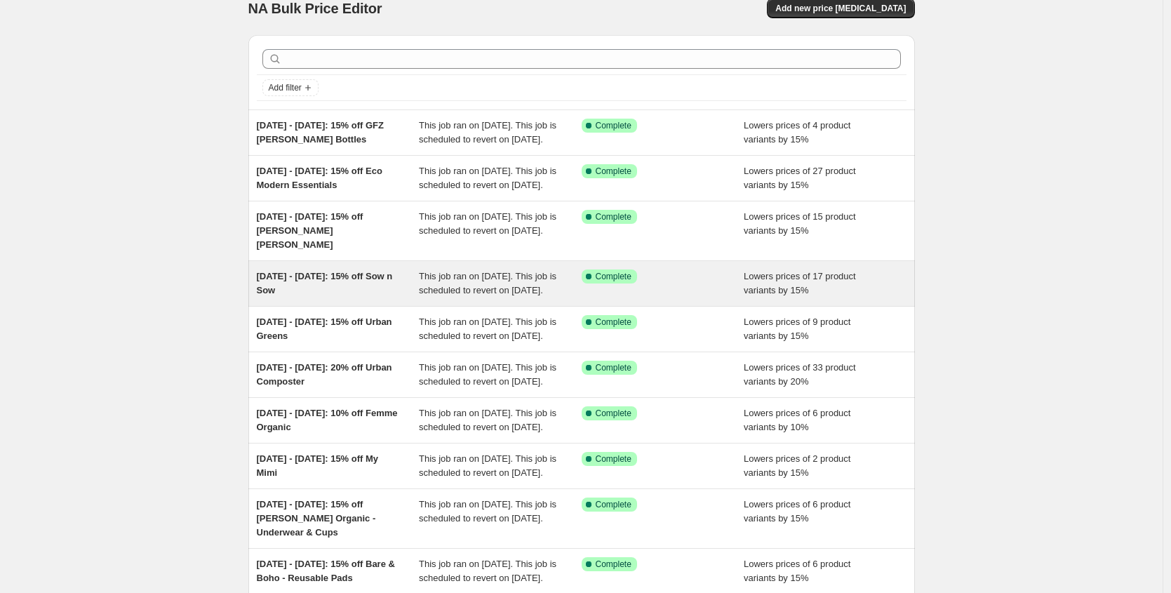
scroll to position [19, 0]
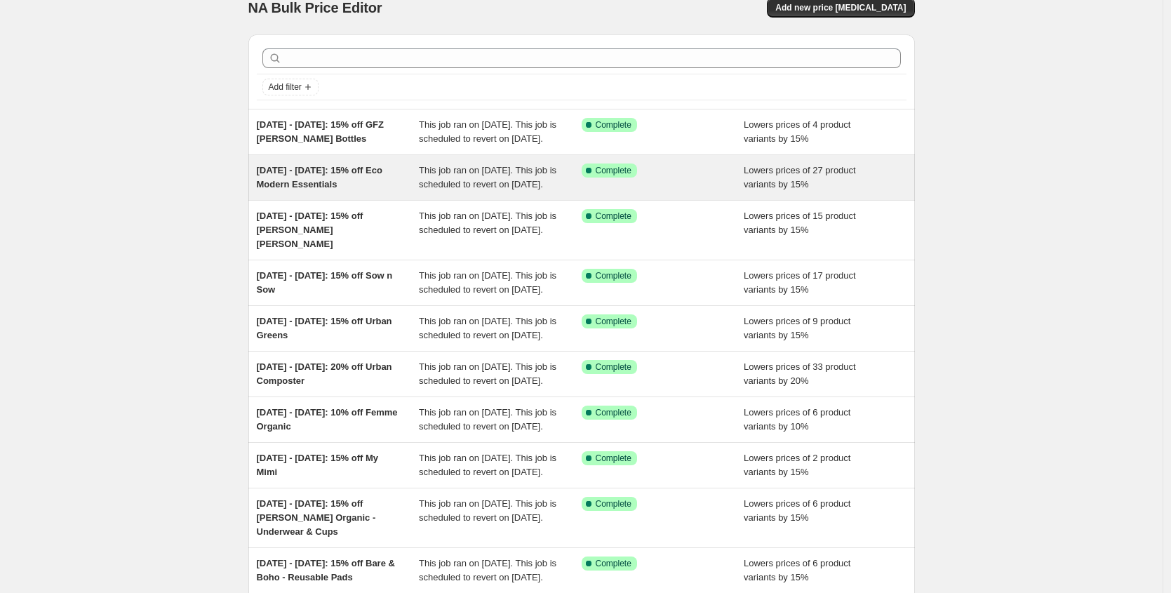
click at [341, 189] on span "[DATE] - [DATE]: 15% off Eco Modern Essentials" at bounding box center [320, 177] width 126 height 25
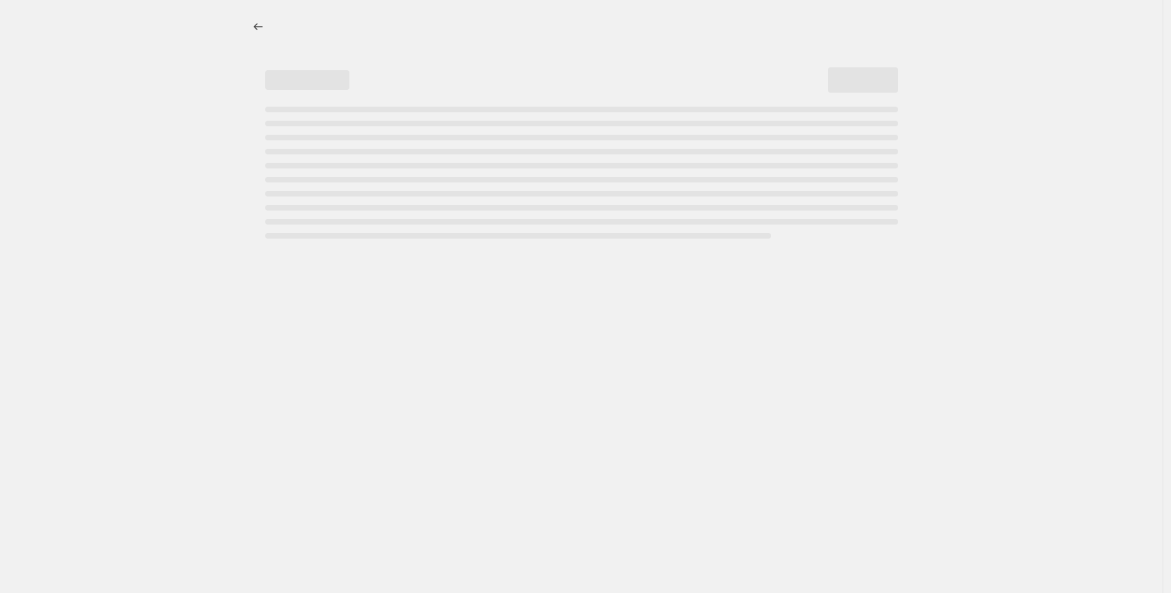
select select "percentage"
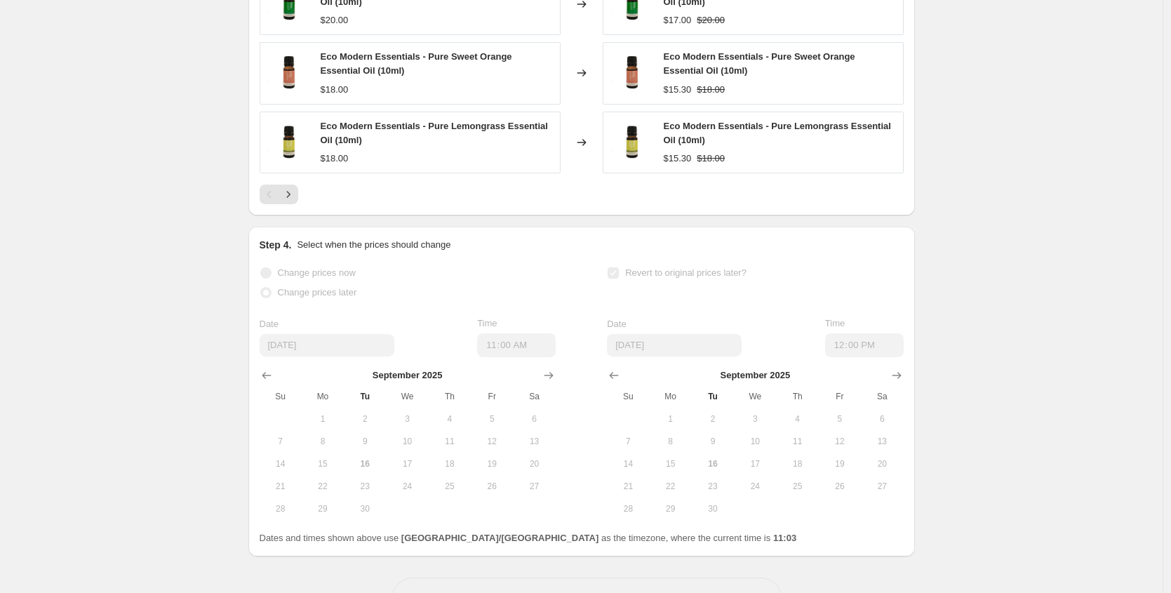
scroll to position [1191, 0]
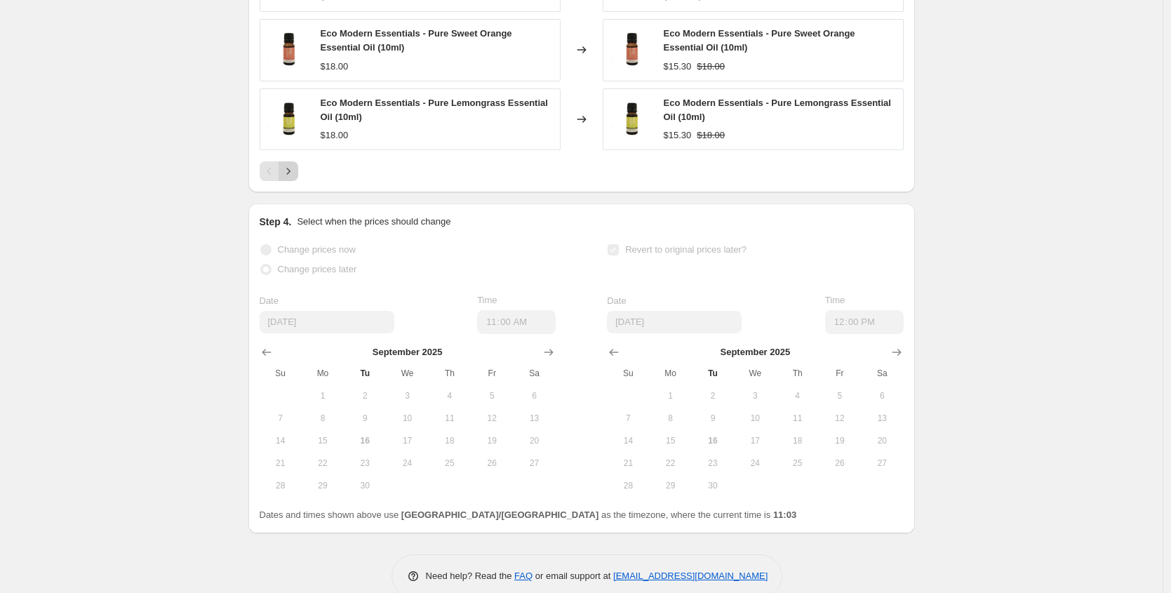
click at [293, 181] on button "Next" at bounding box center [289, 171] width 20 height 20
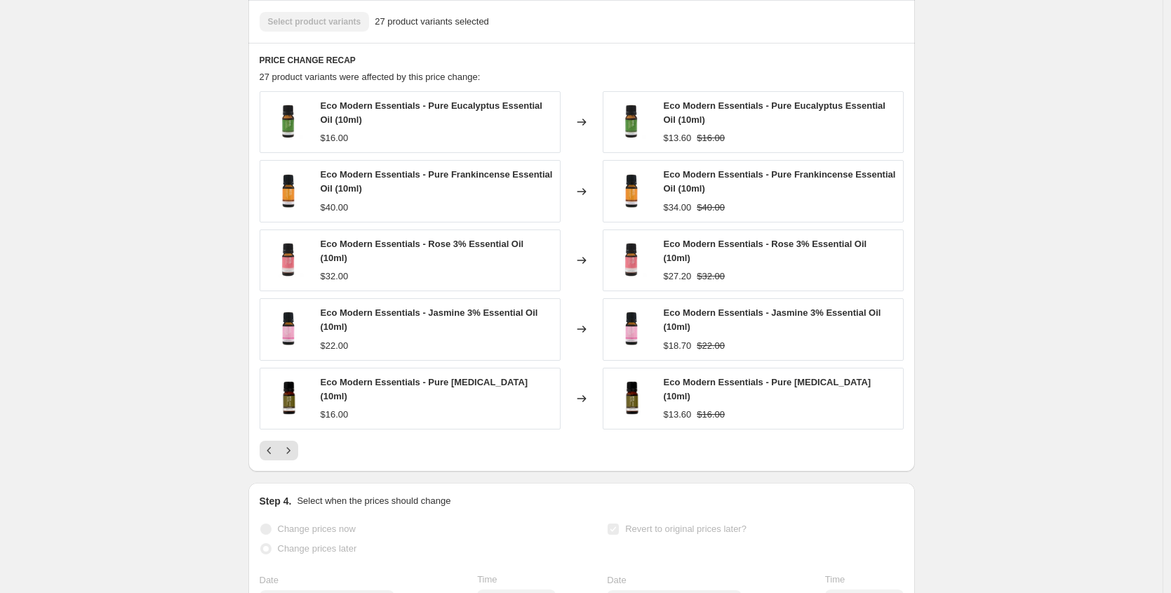
scroll to position [930, 0]
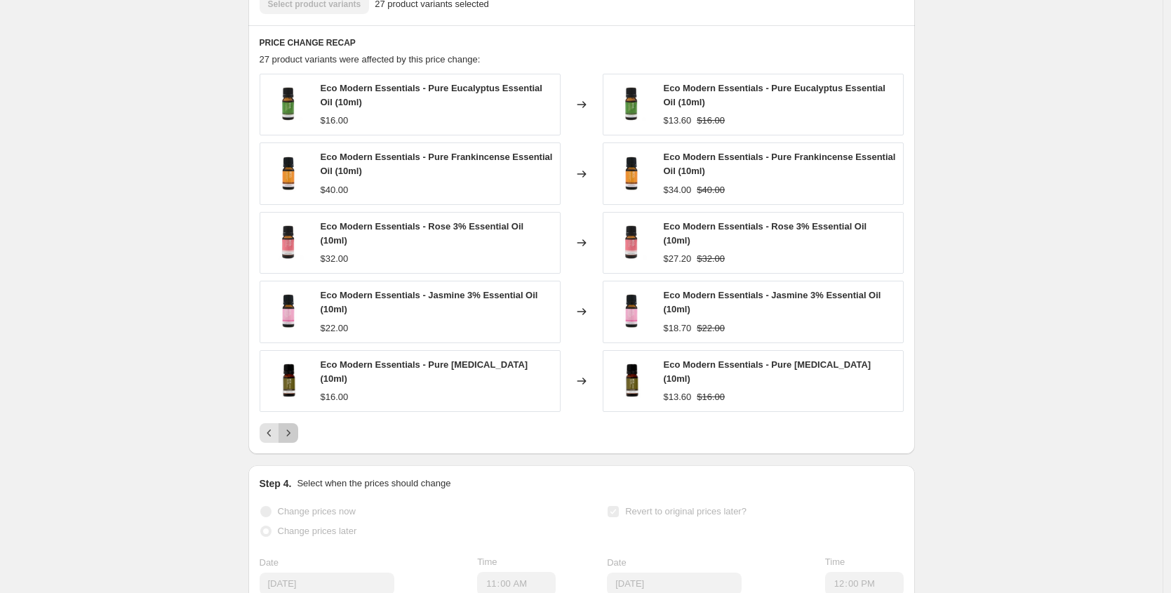
click at [290, 436] on icon "Next" at bounding box center [288, 432] width 4 height 6
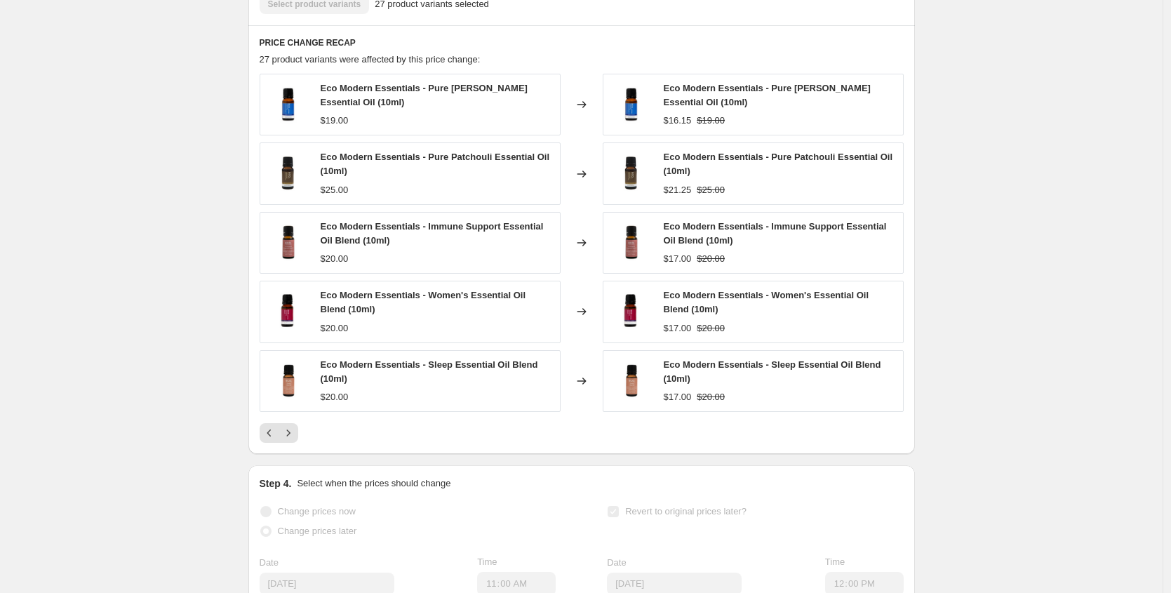
click at [293, 440] on icon "Next" at bounding box center [288, 433] width 14 height 14
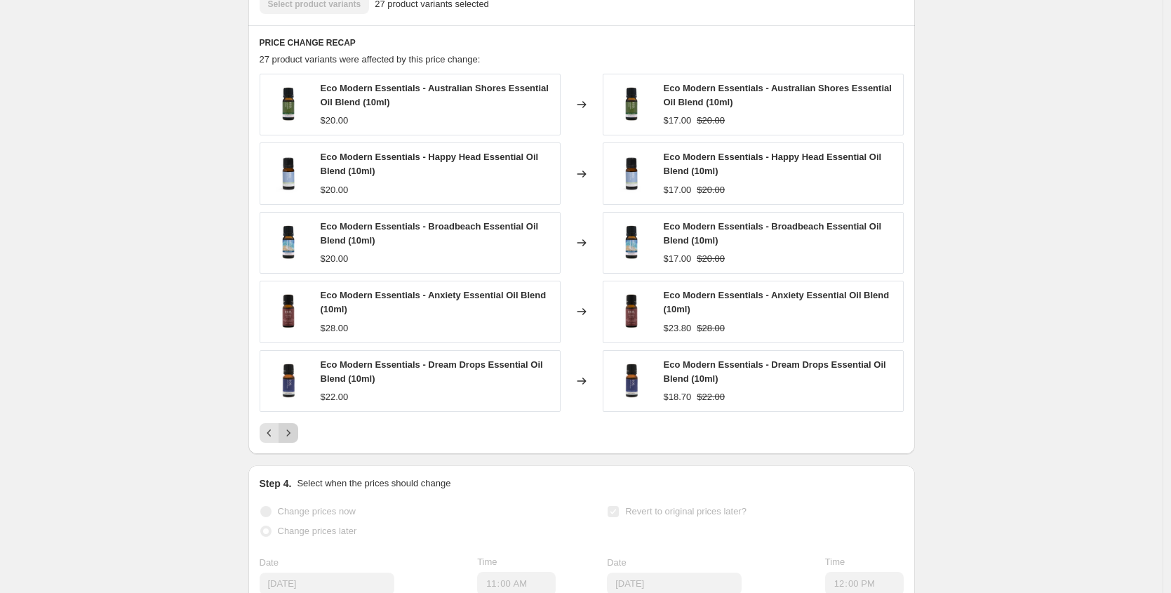
click at [295, 440] on icon "Next" at bounding box center [288, 433] width 14 height 14
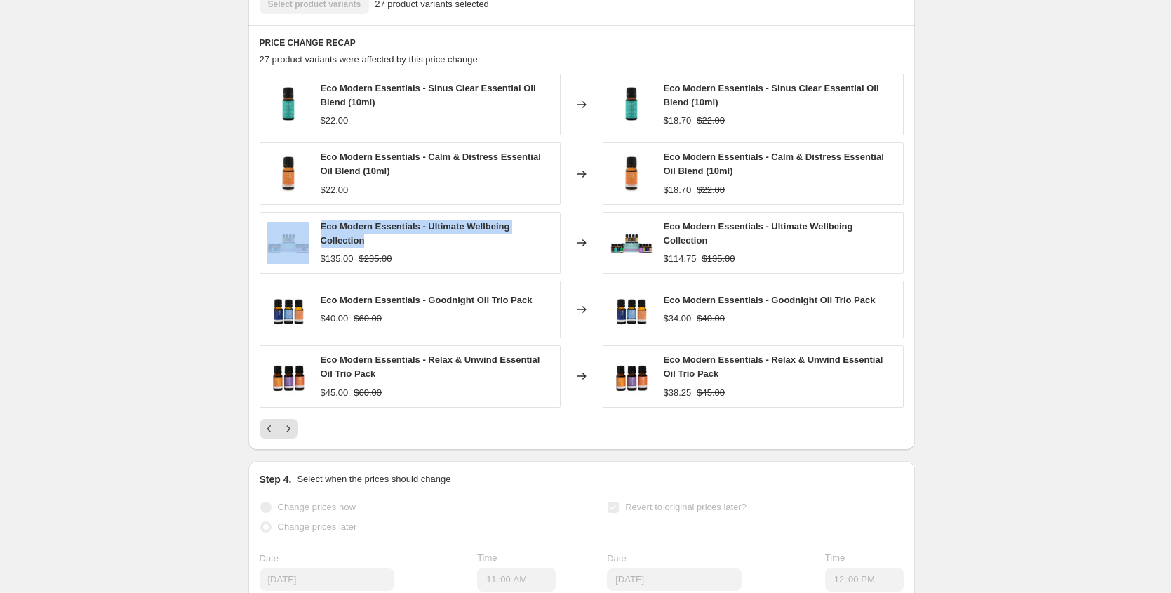
drag, startPoint x: 389, startPoint y: 252, endPoint x: 315, endPoint y: 243, distance: 74.1
click at [315, 243] on div "Eco Modern Essentials - Ultimate Wellbeing Collection $135.00 $235.00" at bounding box center [410, 243] width 301 height 62
copy div "Eco Modern Essentials - Ultimate Wellbeing Collection"
click at [378, 266] on strike "$235.00" at bounding box center [375, 259] width 33 height 14
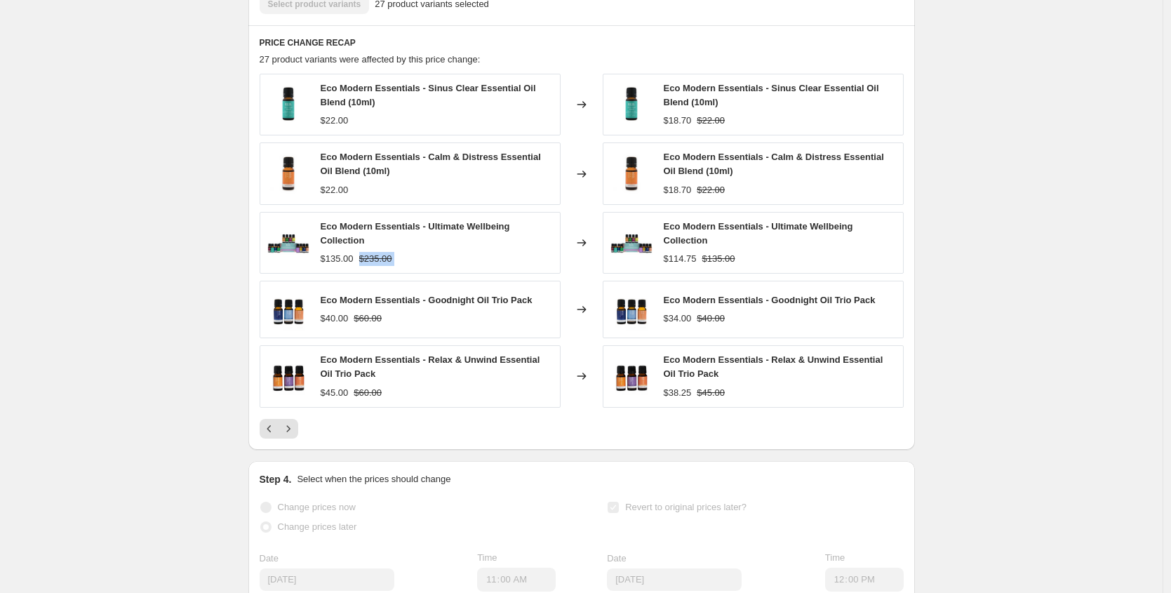
click at [378, 266] on strike "$235.00" at bounding box center [375, 259] width 33 height 14
copy strike "$235.00"
click at [403, 305] on span "Eco Modern Essentials - Goodnight Oil Trio Pack" at bounding box center [427, 300] width 212 height 11
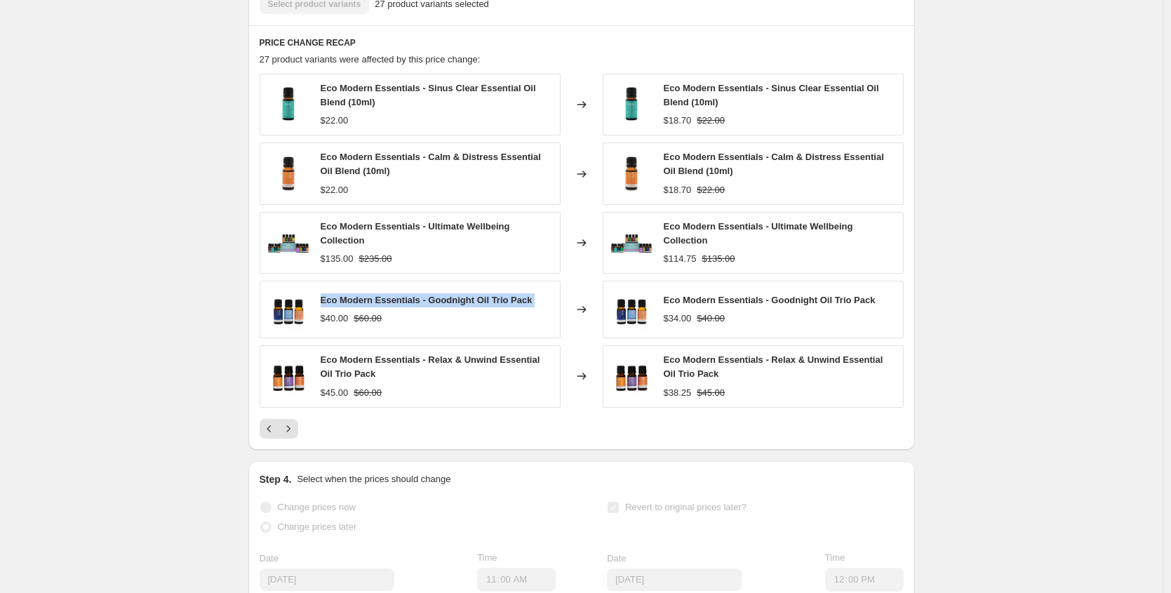
copy span "Eco Modern Essentials - Goodnight Oil Trio Pack"
click at [417, 372] on span "Eco Modern Essentials - Relax & Unwind Essential Oil Trio Pack" at bounding box center [431, 366] width 220 height 25
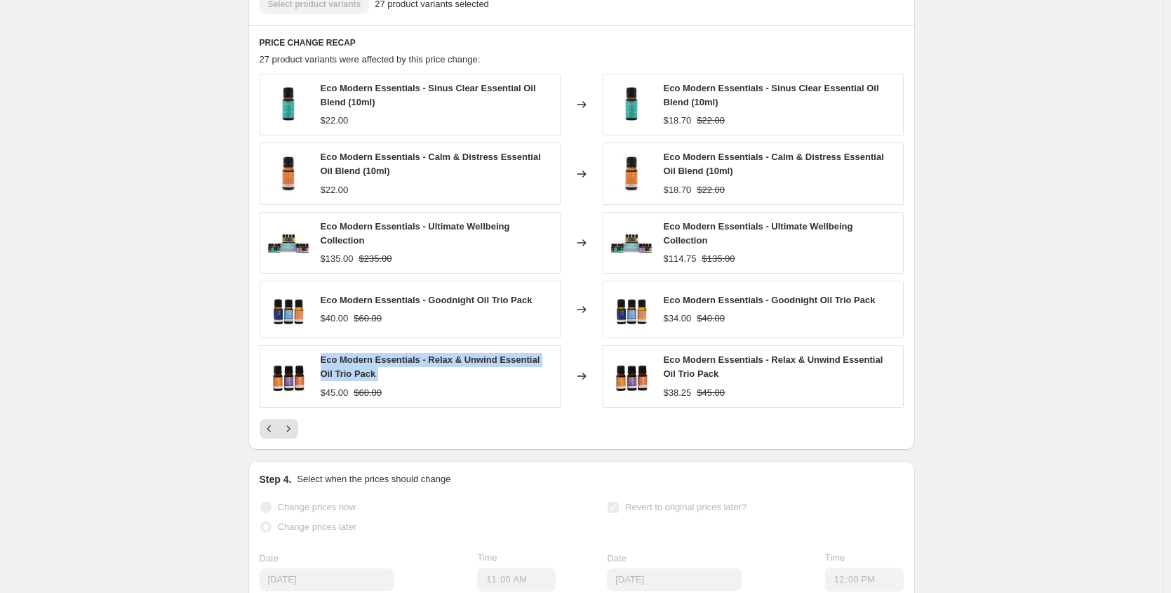
click at [417, 372] on span "Eco Modern Essentials - Relax & Unwind Essential Oil Trio Pack" at bounding box center [431, 366] width 220 height 25
copy span "Eco Modern Essentials - Relax & Unwind Essential Oil Trio Pack"
click at [294, 436] on icon "Next" at bounding box center [288, 429] width 14 height 14
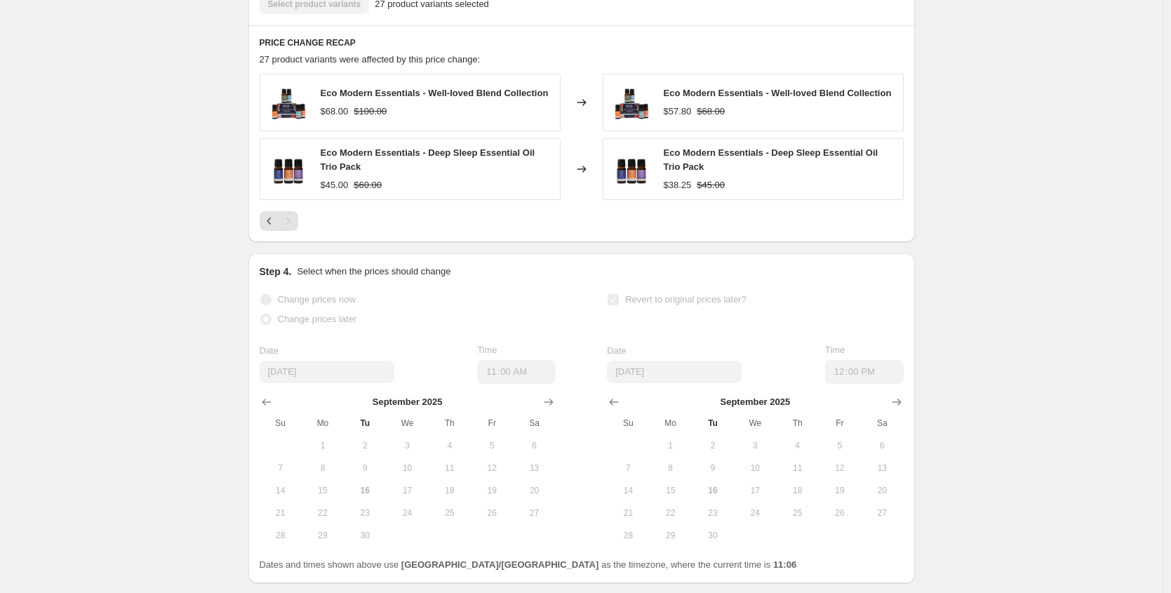
click at [373, 98] on span "Eco Modern Essentials - Well-loved Blend Collection" at bounding box center [435, 93] width 228 height 11
copy span "Eco Modern Essentials - Well-loved Blend Collection"
click at [396, 119] on div "$68.00 $100.00" at bounding box center [435, 112] width 228 height 14
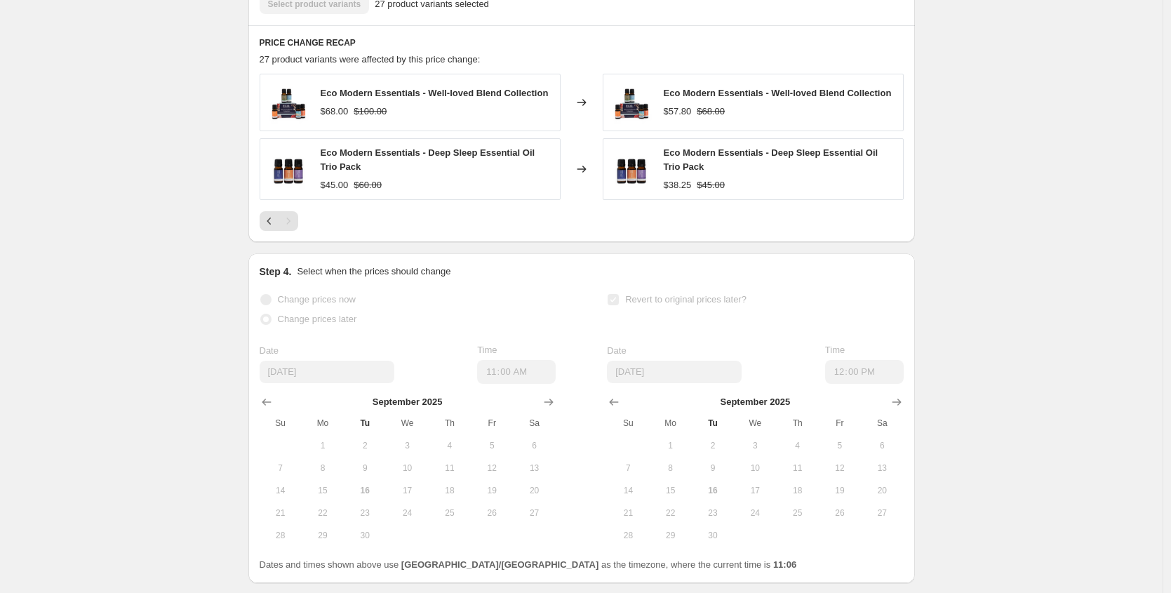
click at [396, 119] on div "$68.00 $100.00" at bounding box center [435, 112] width 228 height 14
click at [387, 119] on strike "$100.00" at bounding box center [370, 112] width 33 height 14
click at [365, 172] on span "Eco Modern Essentials - Deep Sleep Essential Oil Trio Pack" at bounding box center [428, 159] width 215 height 25
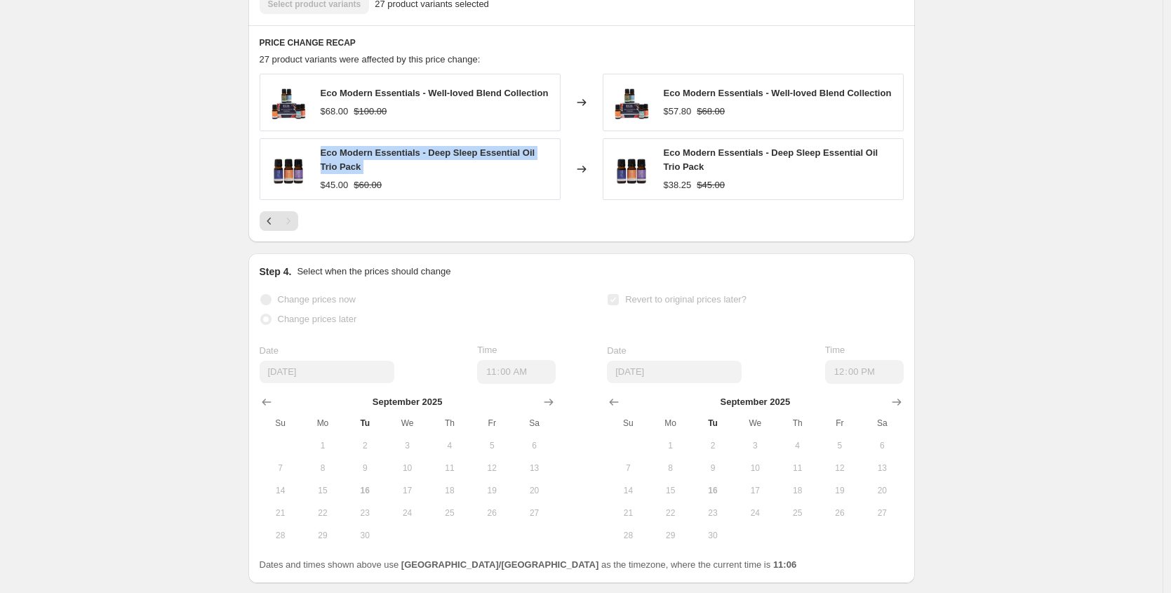
click at [365, 172] on span "Eco Modern Essentials - Deep Sleep Essential Oil Trio Pack" at bounding box center [428, 159] width 215 height 25
click at [270, 228] on icon "Previous" at bounding box center [269, 221] width 14 height 14
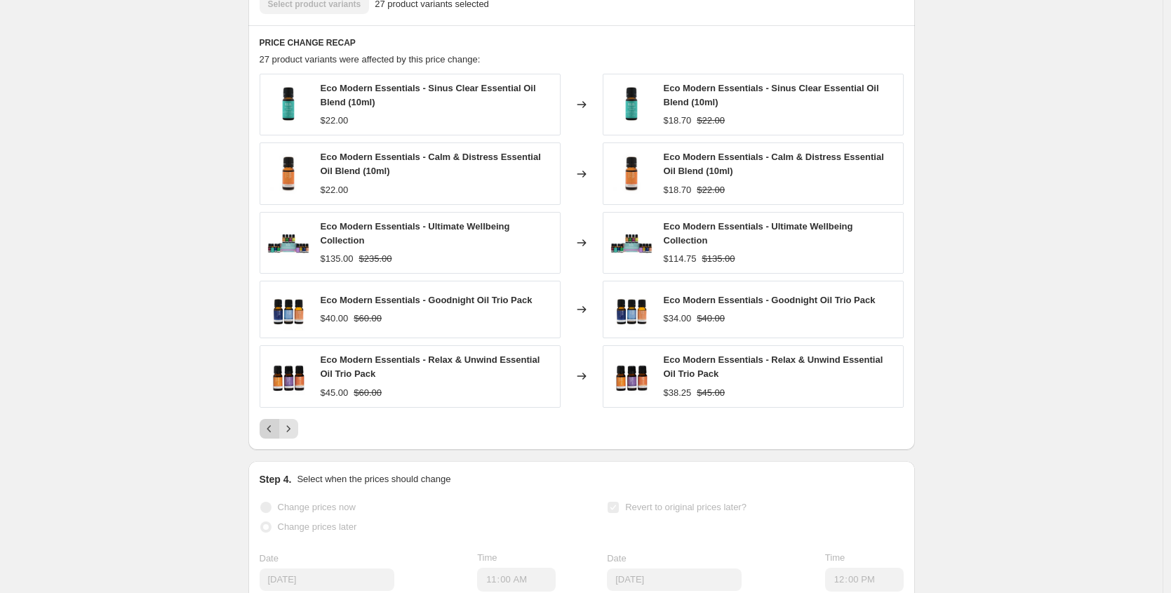
click at [267, 436] on icon "Previous" at bounding box center [269, 429] width 14 height 14
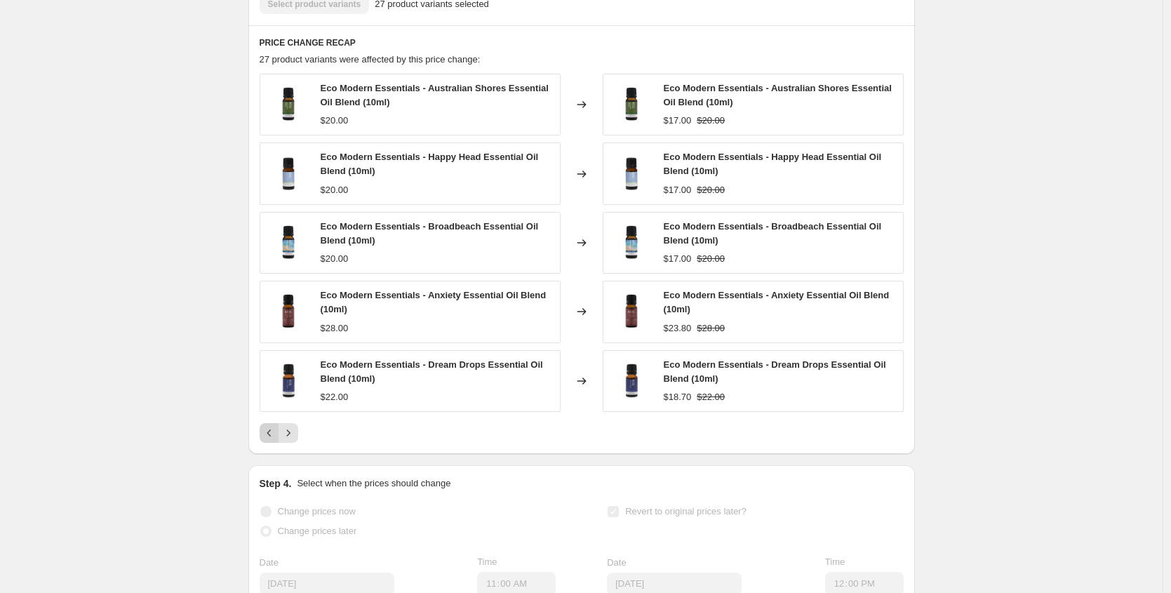
click at [266, 440] on icon "Previous" at bounding box center [269, 433] width 14 height 14
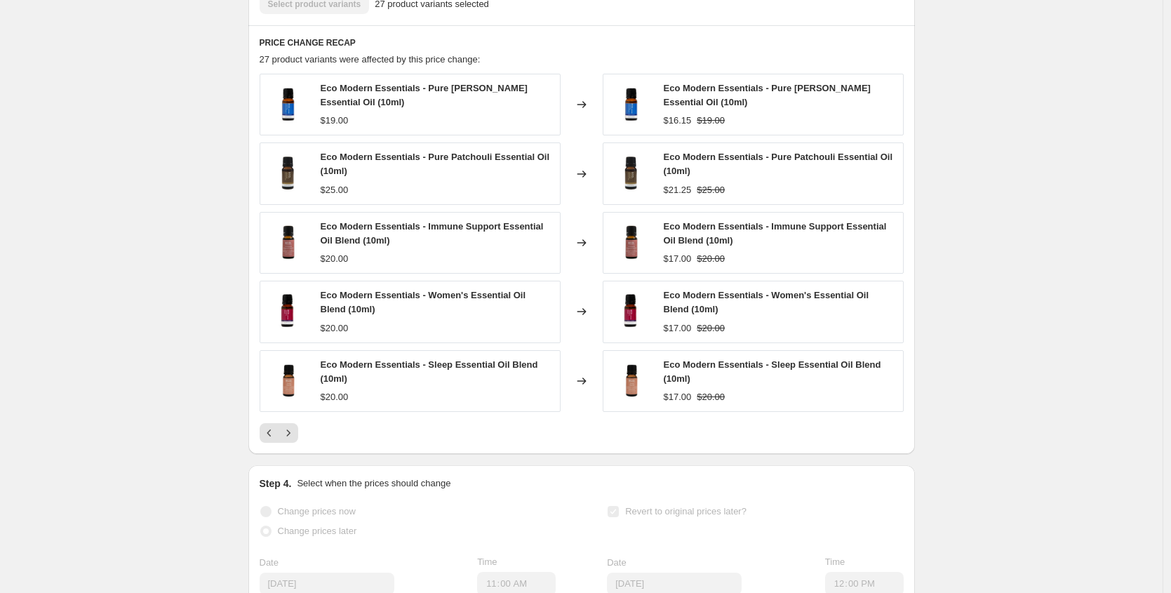
click at [265, 440] on icon "Previous" at bounding box center [269, 433] width 14 height 14
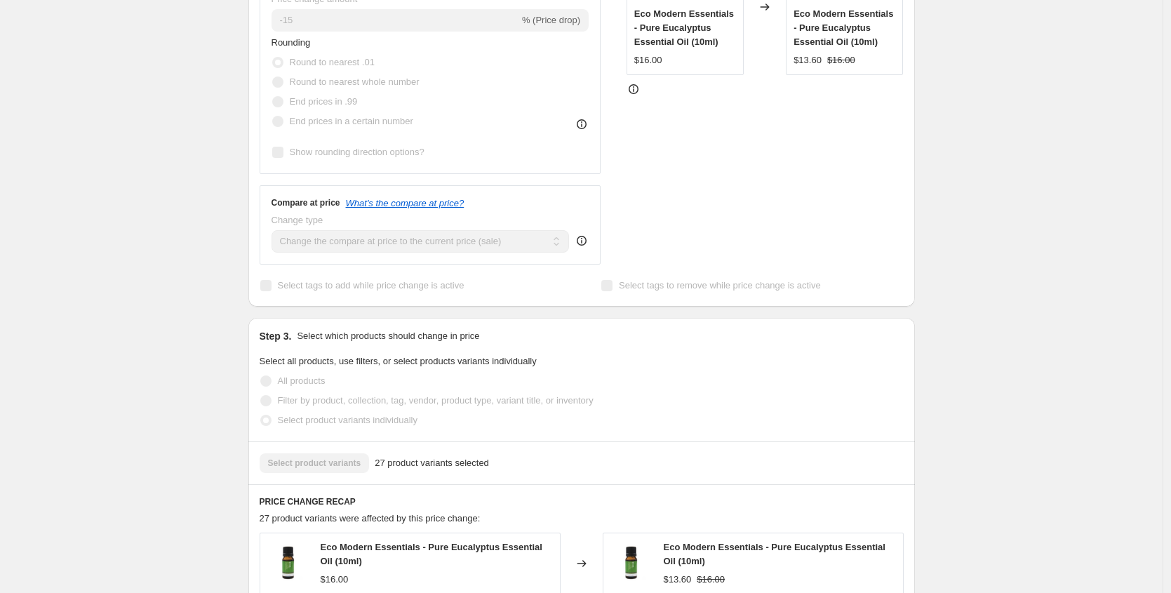
scroll to position [0, 0]
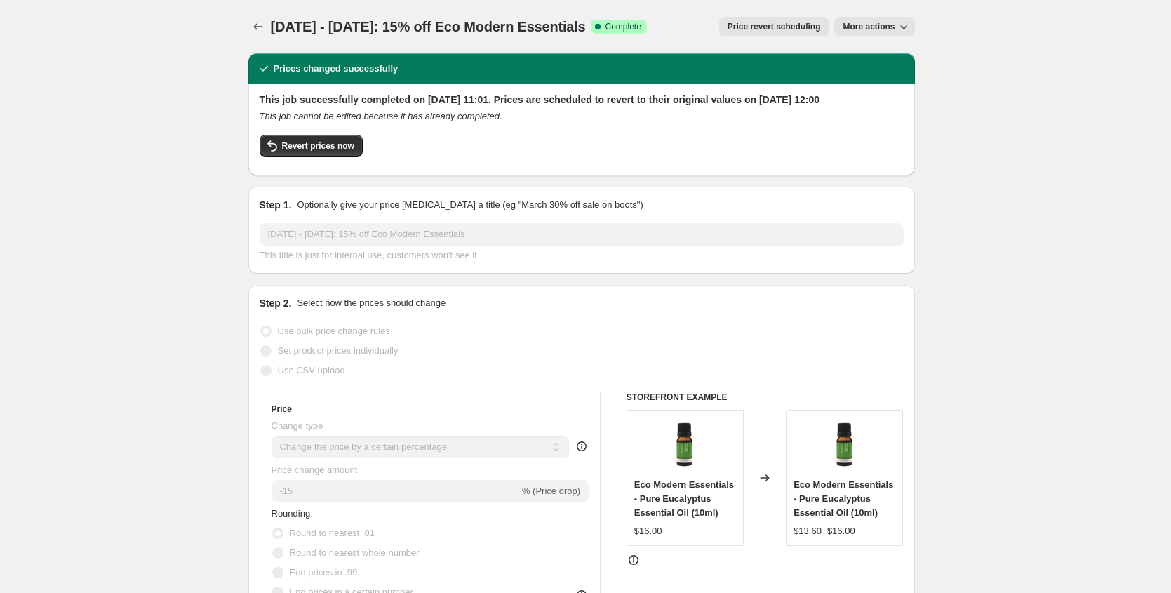
click at [274, 29] on span "[DATE] - [DATE]: 15% off Eco Modern Essentials" at bounding box center [428, 26] width 315 height 15
click at [264, 29] on icon "Price change jobs" at bounding box center [258, 27] width 14 height 14
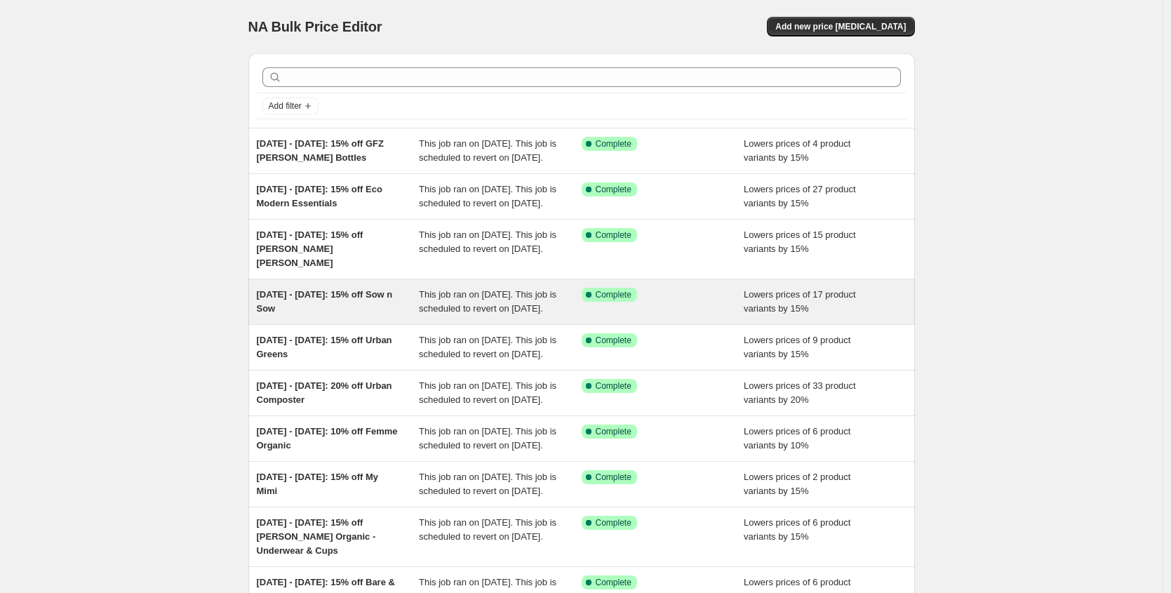
click at [333, 314] on span "[DATE] - [DATE]: 15% off Sow n Sow" at bounding box center [325, 301] width 136 height 25
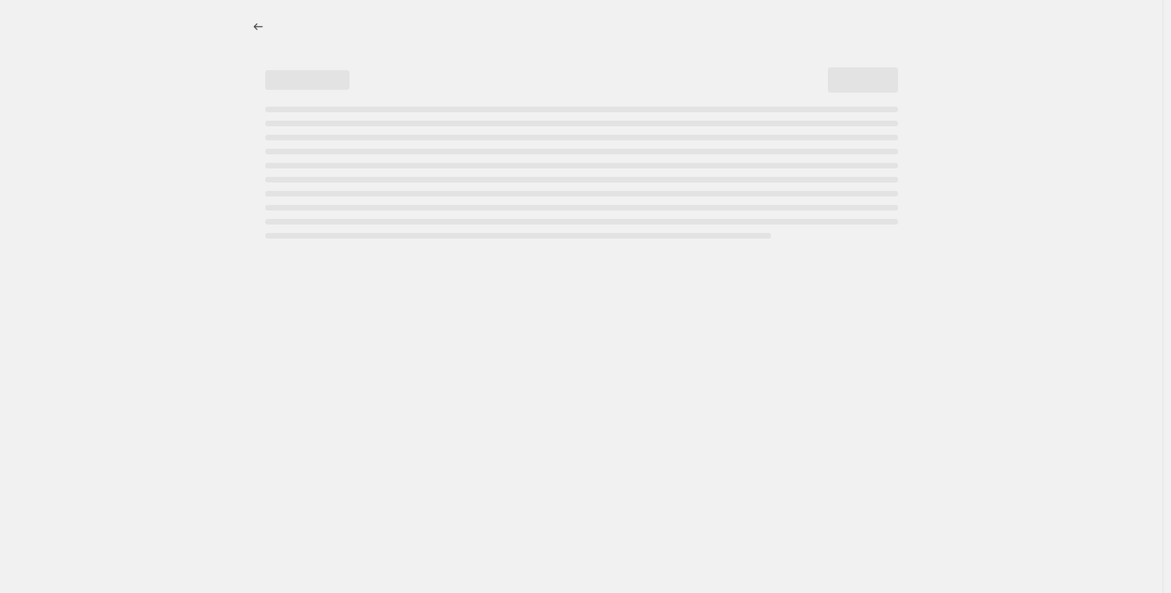
select select "percentage"
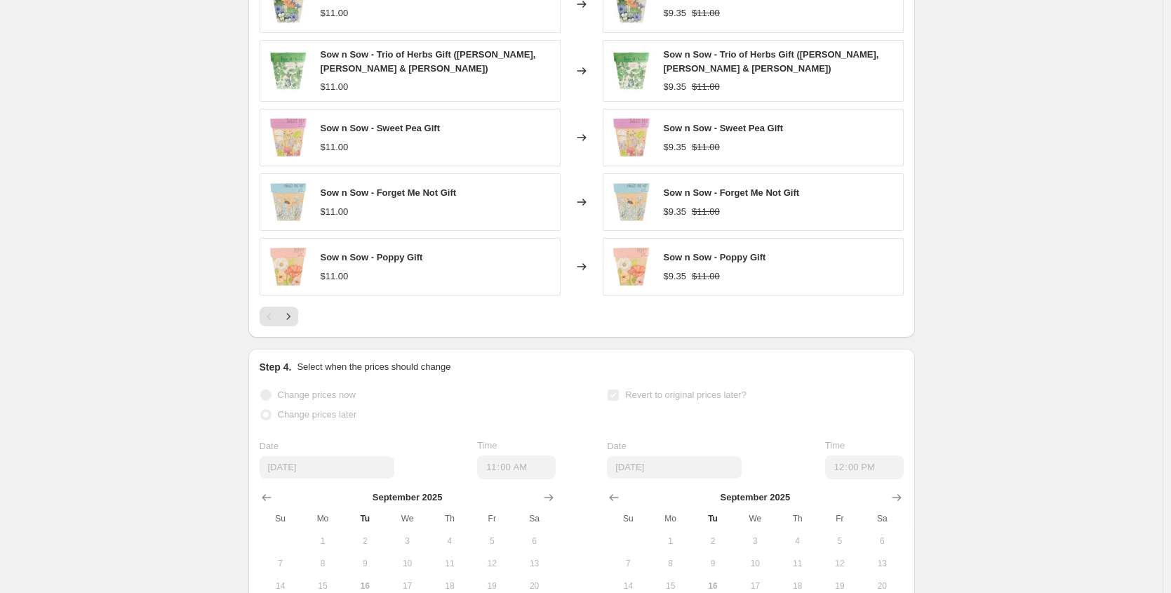
scroll to position [1028, 0]
click at [302, 326] on div at bounding box center [582, 316] width 644 height 20
click at [298, 326] on button "Next" at bounding box center [289, 316] width 20 height 20
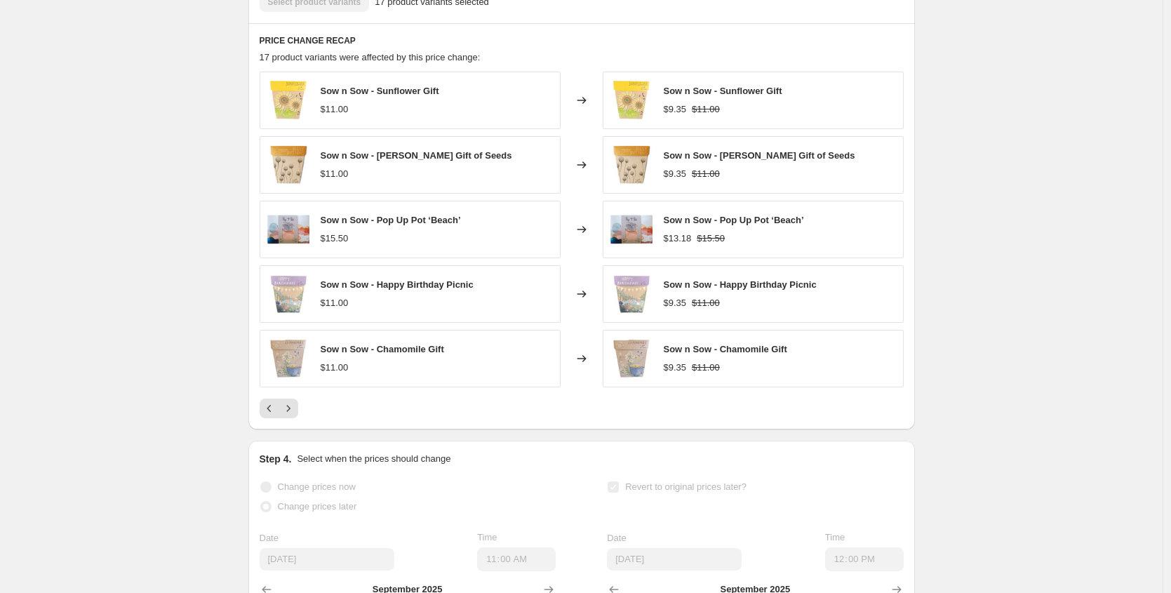
scroll to position [931, 0]
click at [290, 412] on icon "Next" at bounding box center [288, 408] width 4 height 6
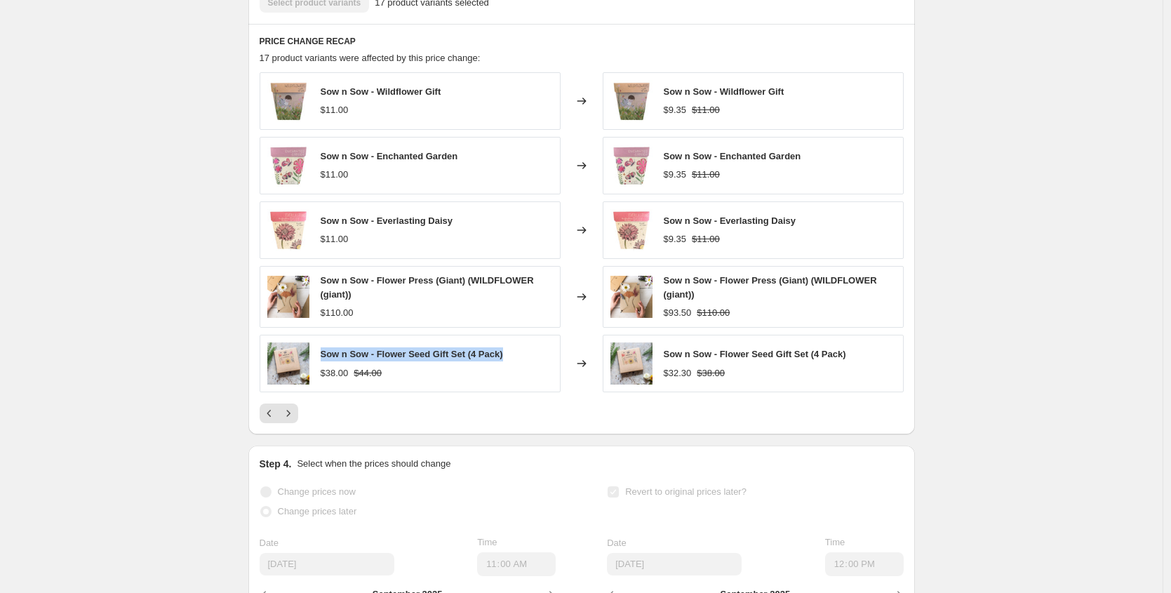
drag, startPoint x: 515, startPoint y: 368, endPoint x: 326, endPoint y: 358, distance: 189.6
click at [326, 358] on div "Sow n Sow - Flower Seed Gift Set (4 Pack) $38.00 $44.00" at bounding box center [410, 364] width 301 height 58
click at [376, 380] on strike "$44.00" at bounding box center [368, 373] width 28 height 14
click at [292, 420] on icon "Next" at bounding box center [288, 413] width 14 height 14
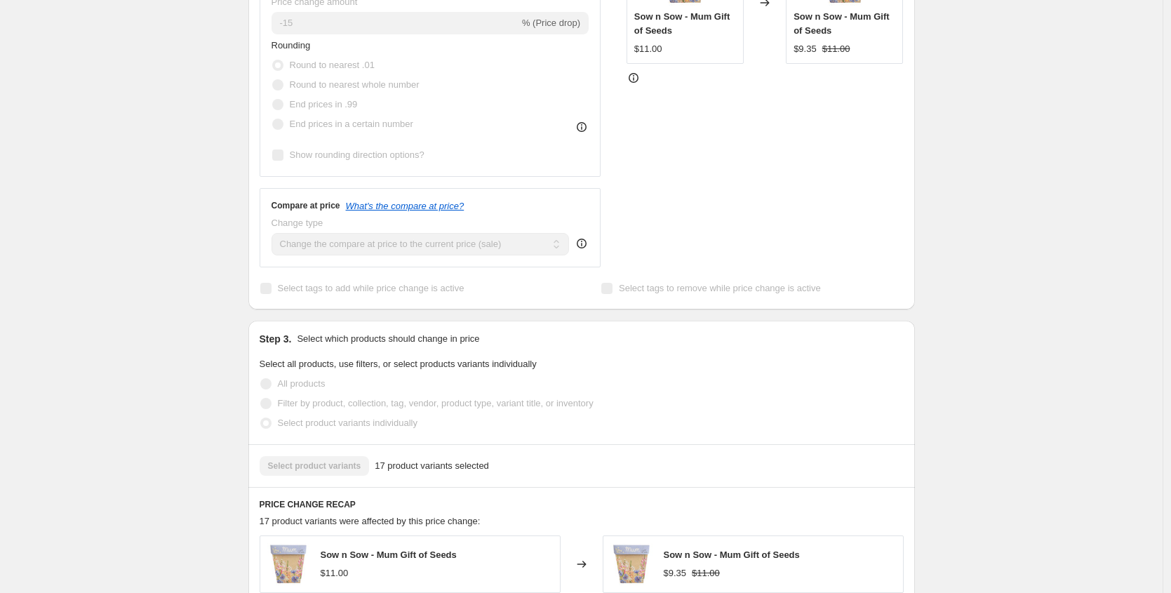
scroll to position [0, 0]
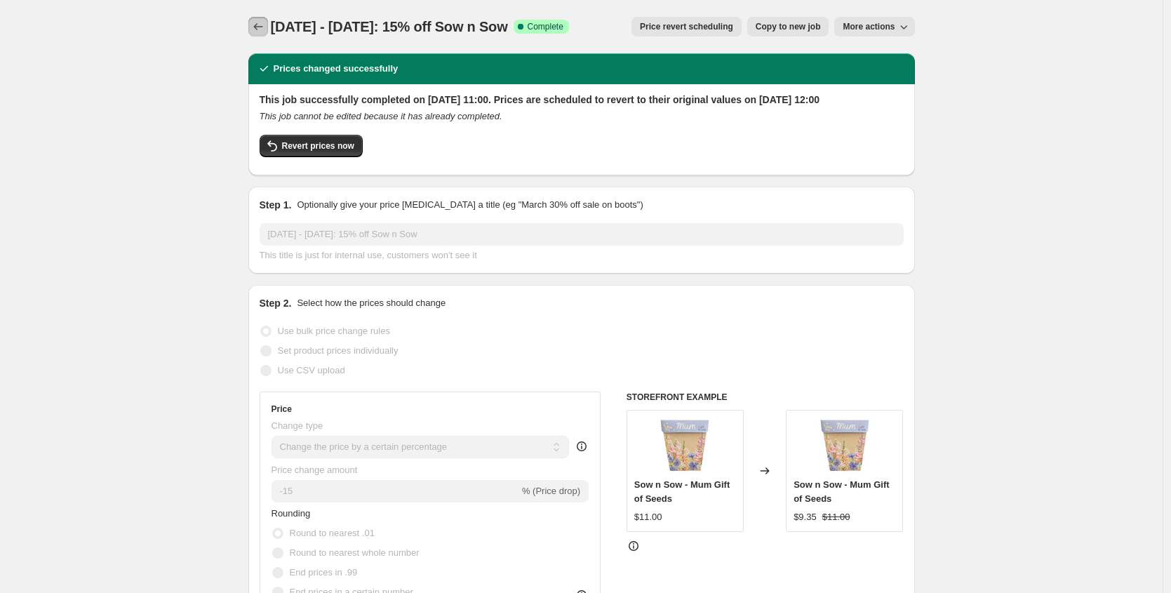
click at [256, 29] on icon "Price change jobs" at bounding box center [258, 27] width 14 height 14
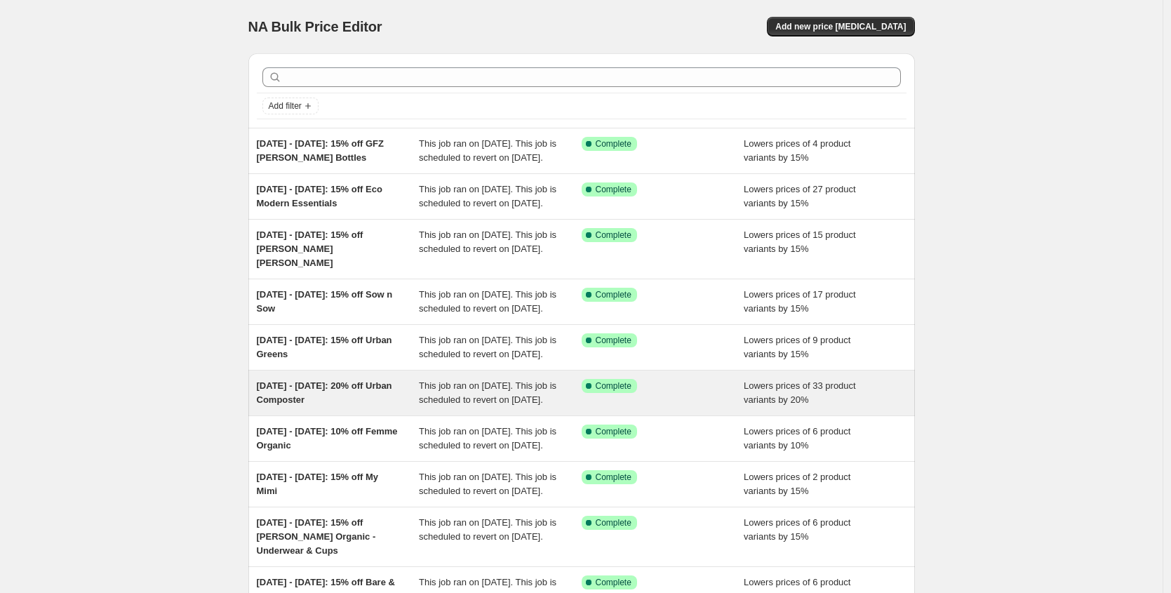
click at [359, 407] on div "[DATE] - [DATE]: 20% off Urban Composter" at bounding box center [338, 393] width 163 height 28
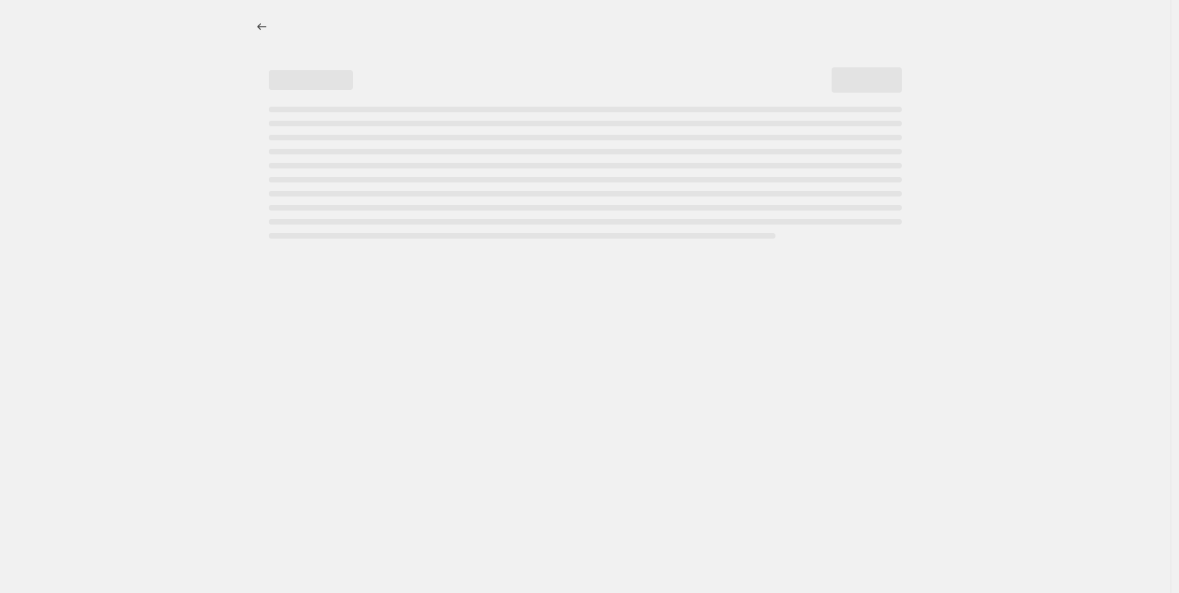
select select "percentage"
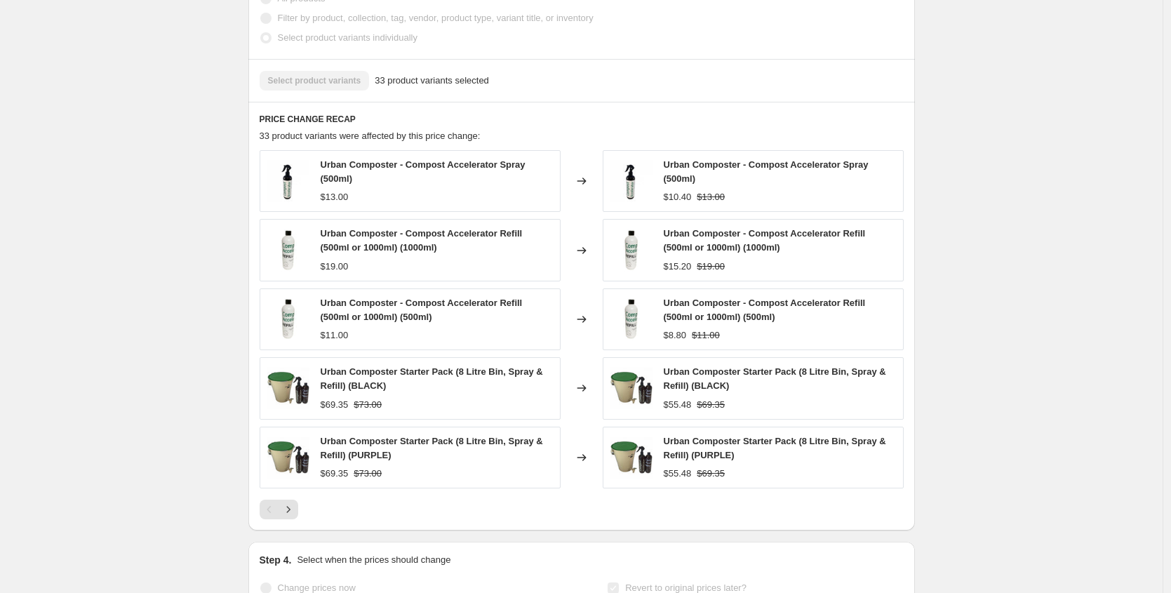
scroll to position [875, 0]
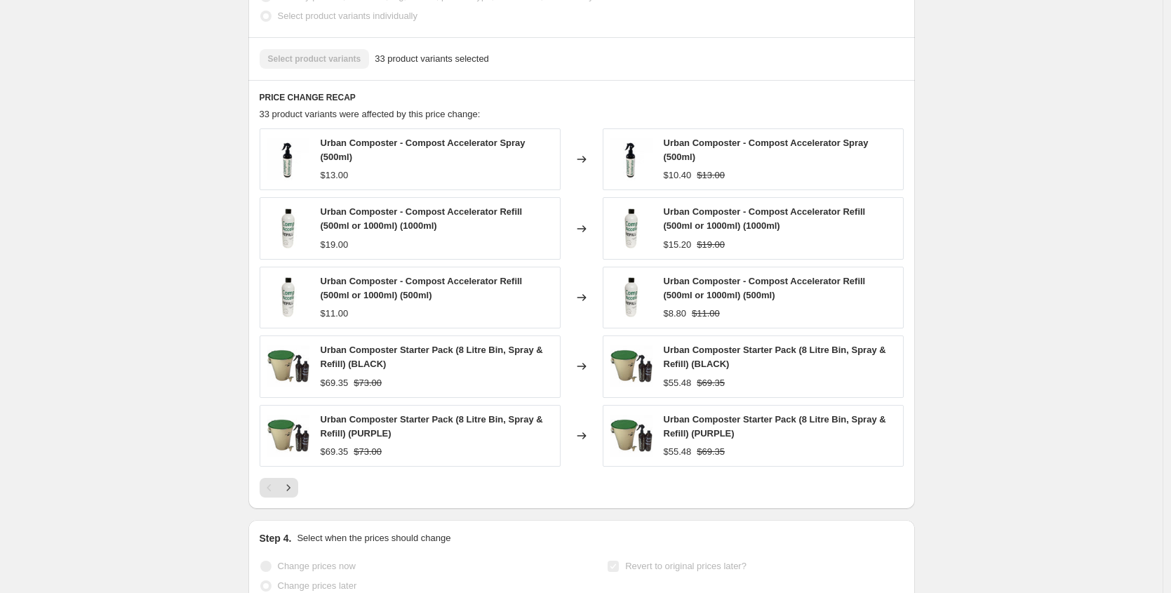
click at [441, 371] on div "Urban Composter Starter Pack (8 Litre Bin, Spray & Refill) (BLACK)" at bounding box center [437, 357] width 232 height 28
drag, startPoint x: 349, startPoint y: 377, endPoint x: 318, endPoint y: 359, distance: 35.9
click at [318, 359] on div "Urban Composter Starter Pack (8 Litre Bin, Spray & Refill) (BLACK) $69.35 $73.00" at bounding box center [410, 366] width 301 height 62
click at [341, 369] on span "Urban Composter Starter Pack (8 Litre Bin, Spray & Refill) (BLACK)" at bounding box center [432, 356] width 222 height 25
drag, startPoint x: 349, startPoint y: 375, endPoint x: 326, endPoint y: 363, distance: 26.0
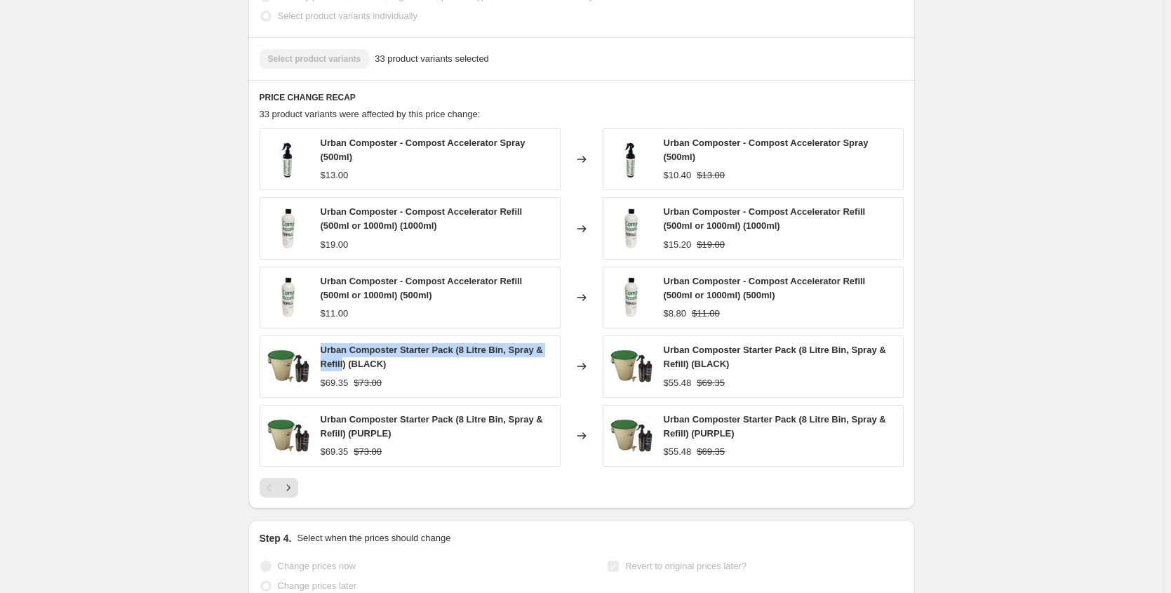
click at [326, 363] on span "Urban Composter Starter Pack (8 Litre Bin, Spray & Refill) (BLACK)" at bounding box center [432, 356] width 222 height 25
click at [380, 390] on strike "$73.00" at bounding box center [368, 383] width 28 height 14
click at [294, 495] on icon "Next" at bounding box center [288, 488] width 14 height 14
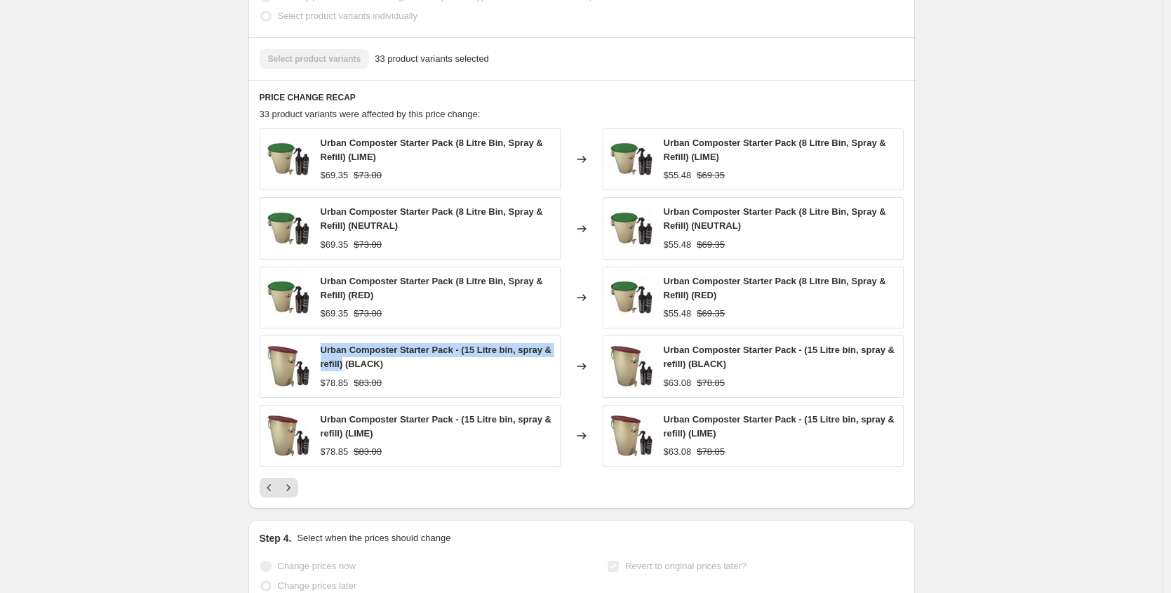
drag, startPoint x: 356, startPoint y: 377, endPoint x: 319, endPoint y: 367, distance: 38.6
click at [319, 367] on div "Urban Composter Starter Pack - (15 Litre bin, spray & refill) (BLACK) $78.85 $8…" at bounding box center [410, 366] width 301 height 62
click at [370, 390] on strike "$83.00" at bounding box center [368, 383] width 28 height 14
click at [295, 495] on icon "Next" at bounding box center [288, 488] width 14 height 14
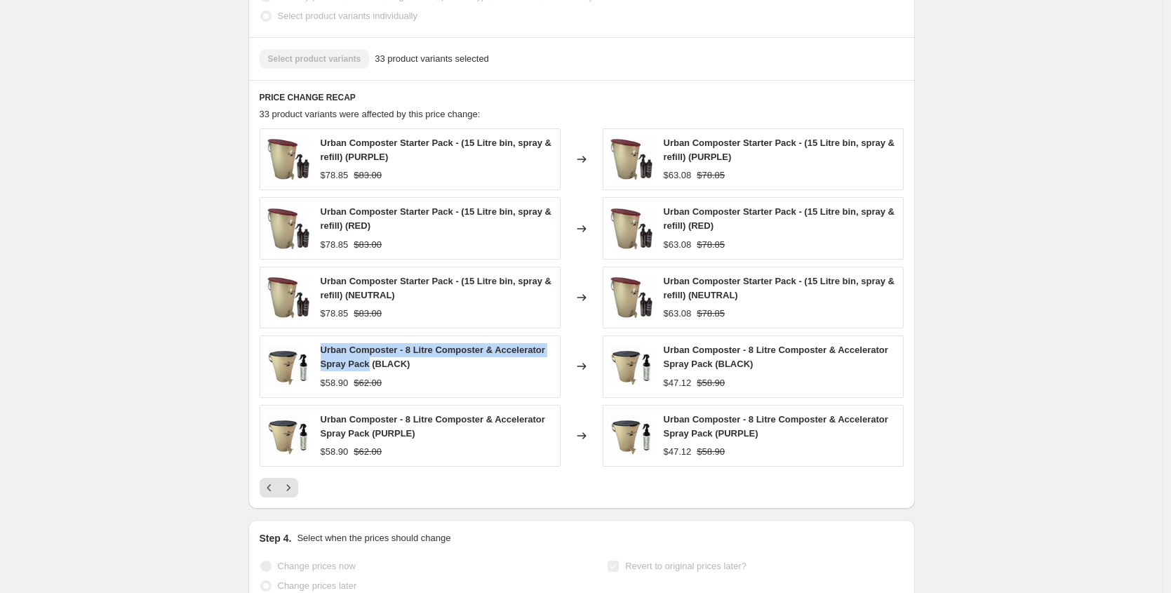
drag, startPoint x: 342, startPoint y: 365, endPoint x: 427, endPoint y: 380, distance: 86.8
click at [427, 369] on span "Urban Composter - 8 Litre Composter & Accelerator Spray Pack (BLACK)" at bounding box center [433, 356] width 224 height 25
click at [290, 495] on icon "Next" at bounding box center [288, 488] width 14 height 14
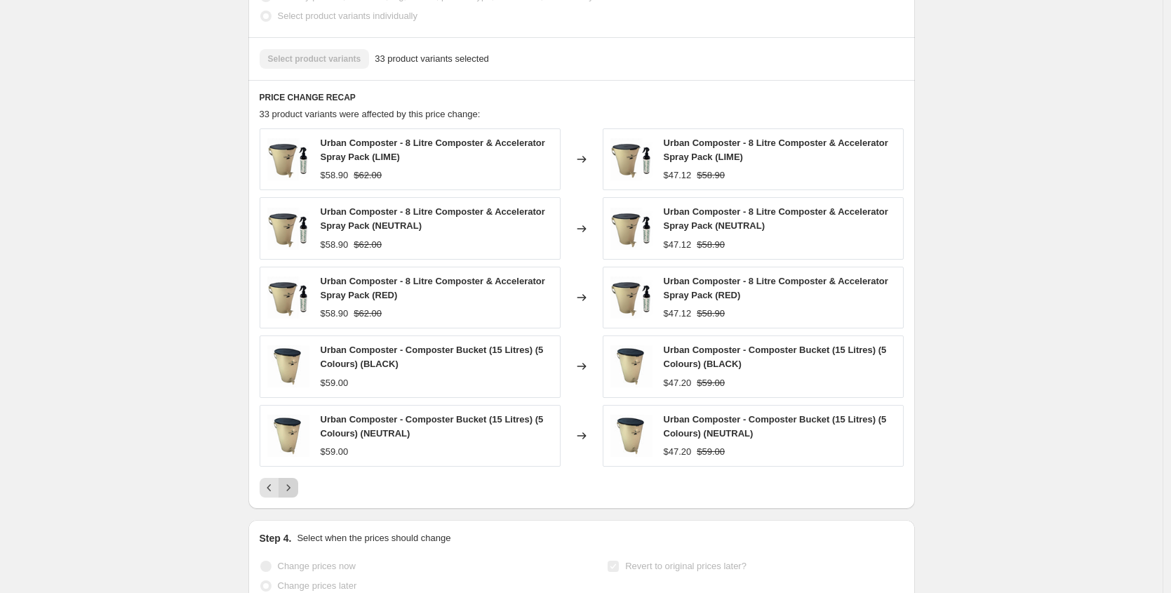
click at [292, 495] on icon "Next" at bounding box center [288, 488] width 14 height 14
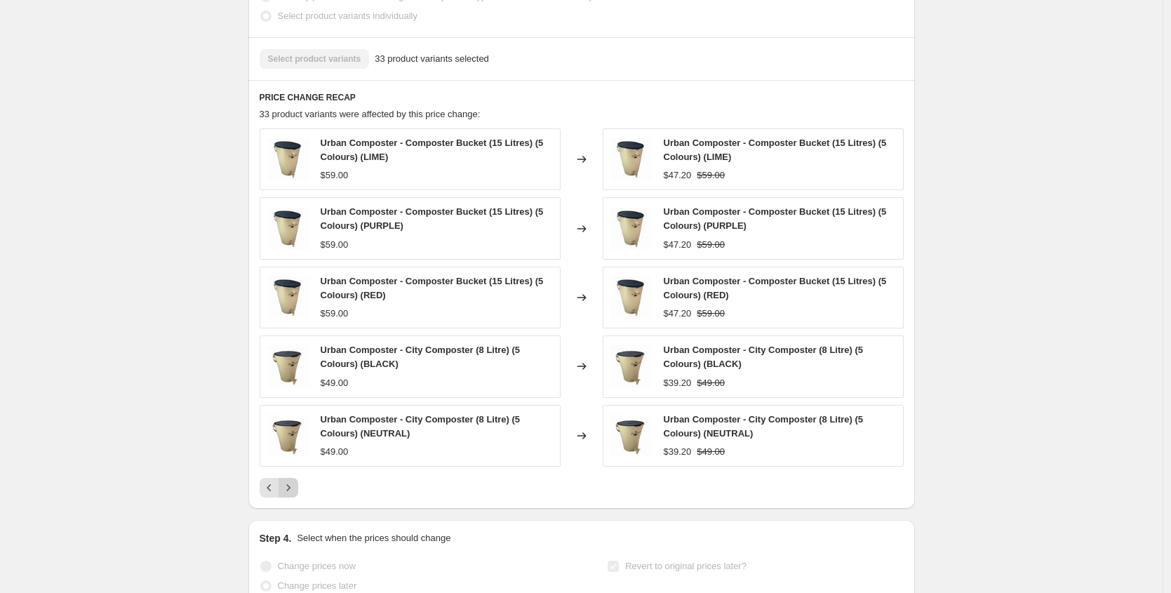
click at [292, 495] on icon "Next" at bounding box center [288, 488] width 14 height 14
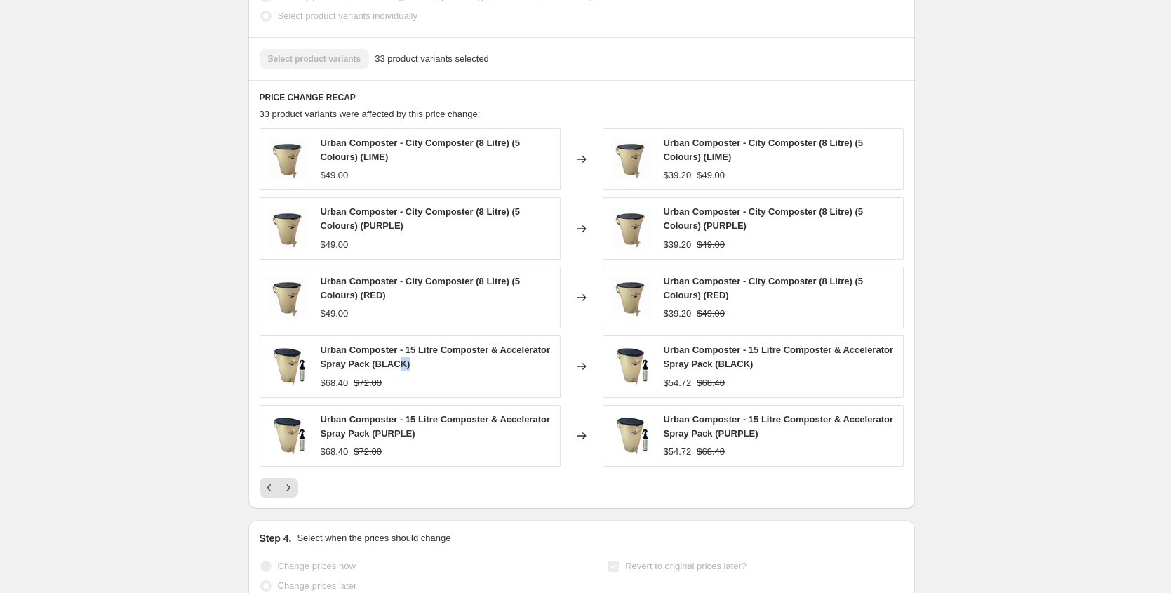
drag, startPoint x: 471, startPoint y: 377, endPoint x: 452, endPoint y: 377, distance: 18.9
click at [452, 371] on div "Urban Composter - 15 Litre Composter & Accelerator Spray Pack (BLACK)" at bounding box center [437, 357] width 232 height 28
drag, startPoint x: 429, startPoint y: 379, endPoint x: 324, endPoint y: 365, distance: 105.5
click at [324, 365] on span "Urban Composter - 15 Litre Composter & Accelerator Spray Pack (BLACK)" at bounding box center [435, 356] width 229 height 25
click at [292, 495] on icon "Next" at bounding box center [288, 488] width 14 height 14
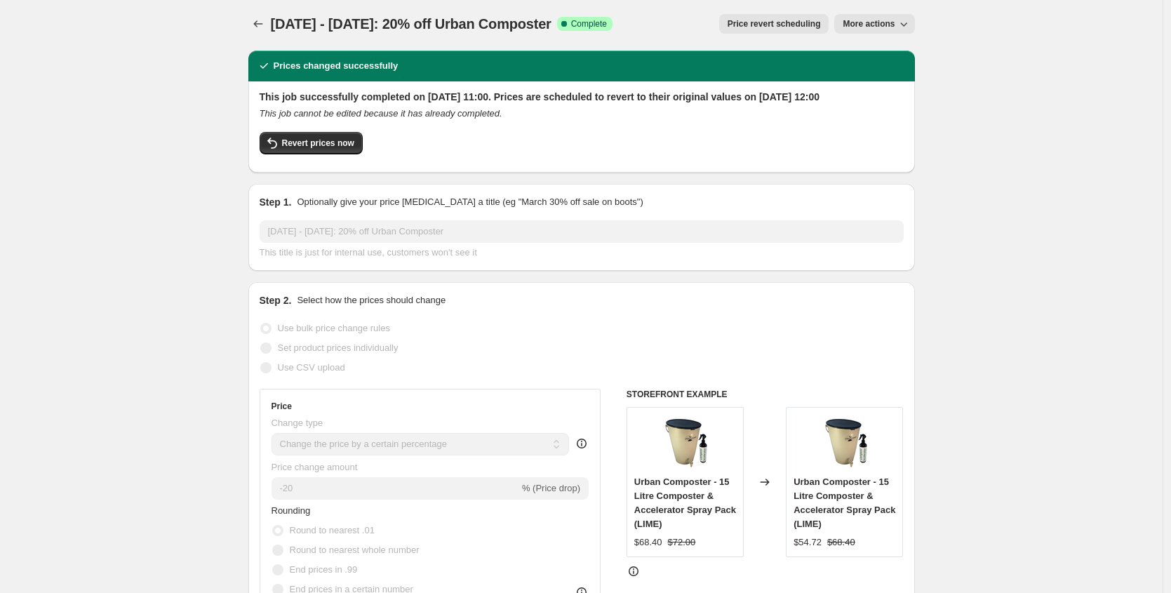
scroll to position [0, 0]
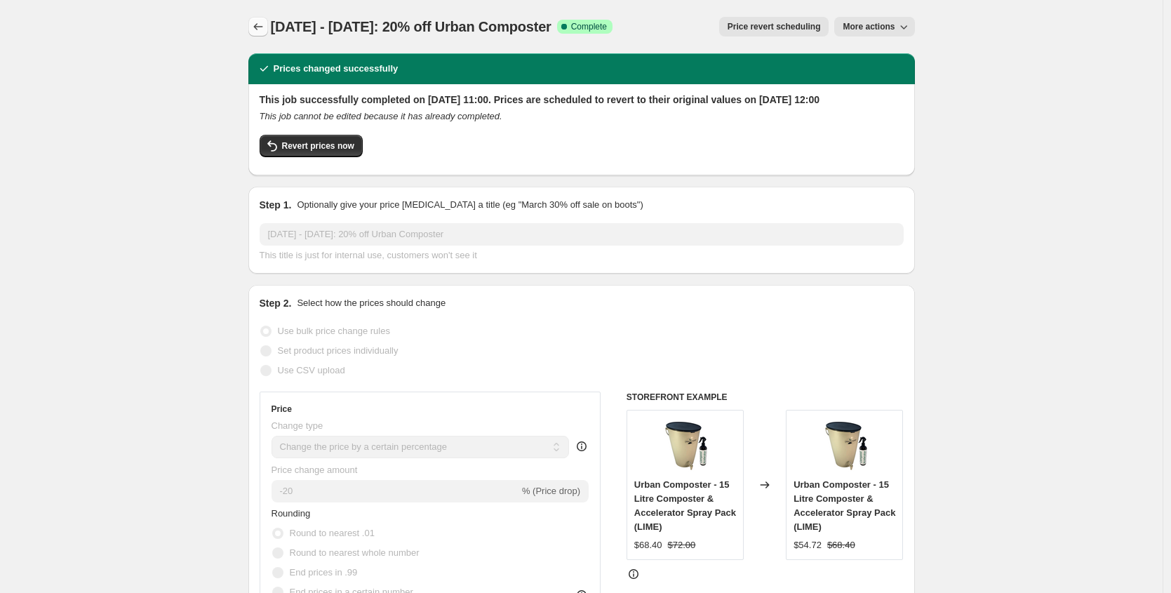
click at [264, 25] on icon "Price change jobs" at bounding box center [258, 27] width 14 height 14
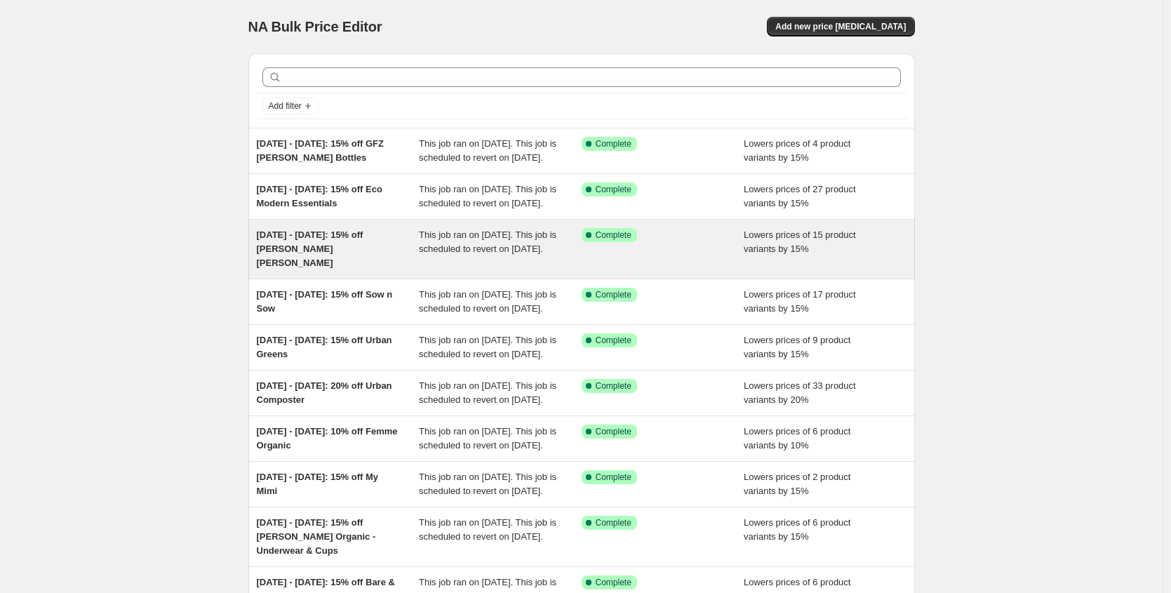
click at [358, 267] on span "[DATE] - [DATE]: 15% off [PERSON_NAME] [PERSON_NAME]" at bounding box center [310, 248] width 107 height 39
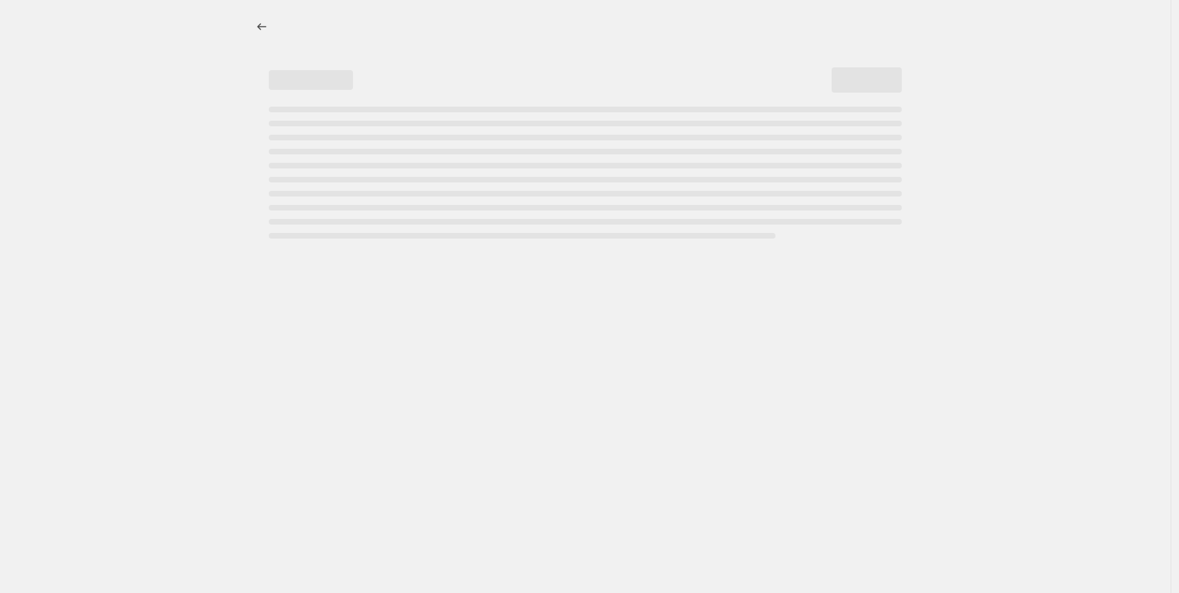
select select "percentage"
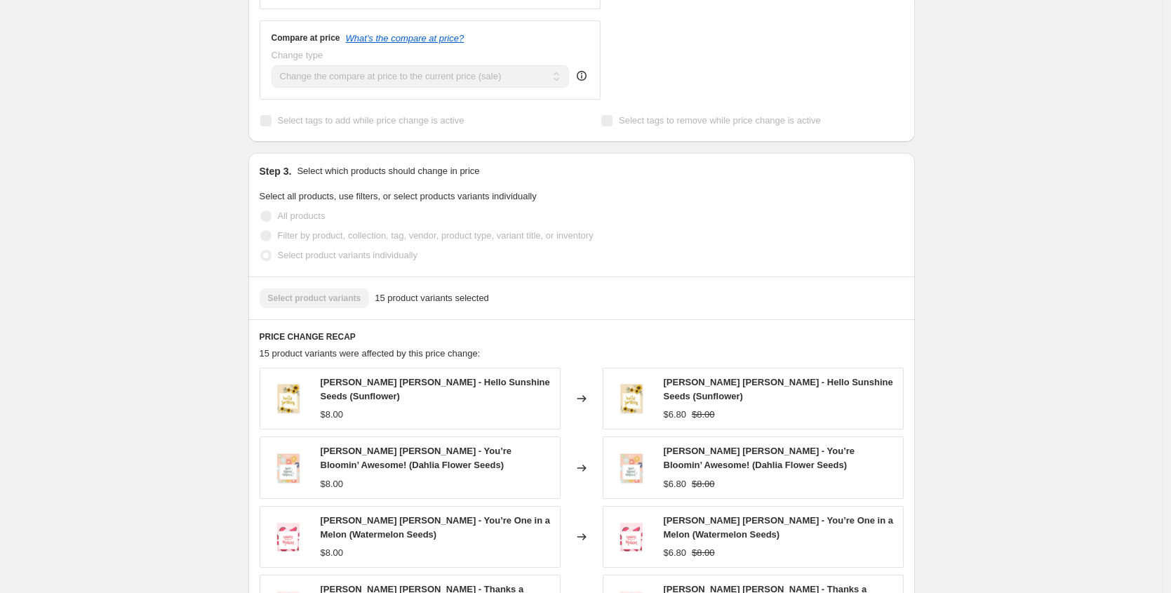
scroll to position [921, 0]
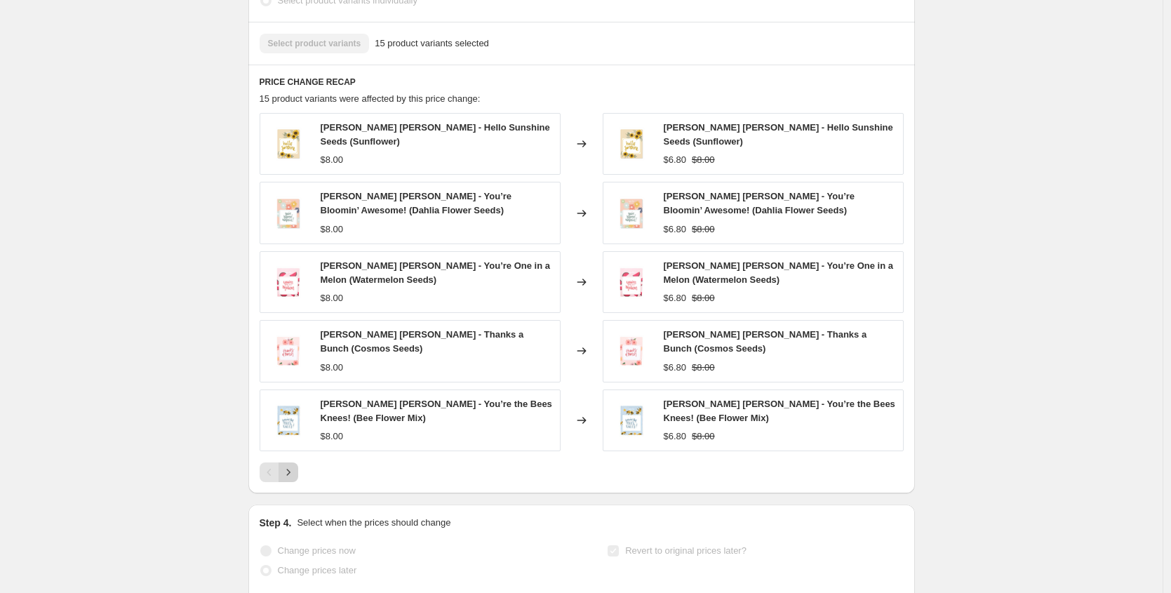
click at [292, 462] on button "Next" at bounding box center [289, 472] width 20 height 20
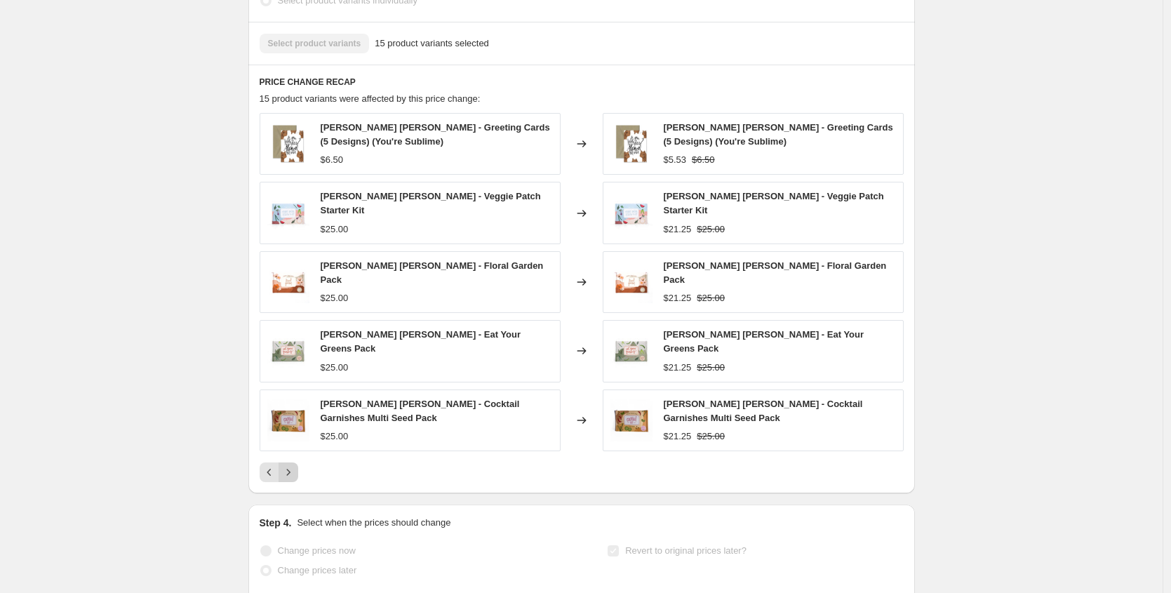
click at [295, 465] on icon "Next" at bounding box center [288, 472] width 14 height 14
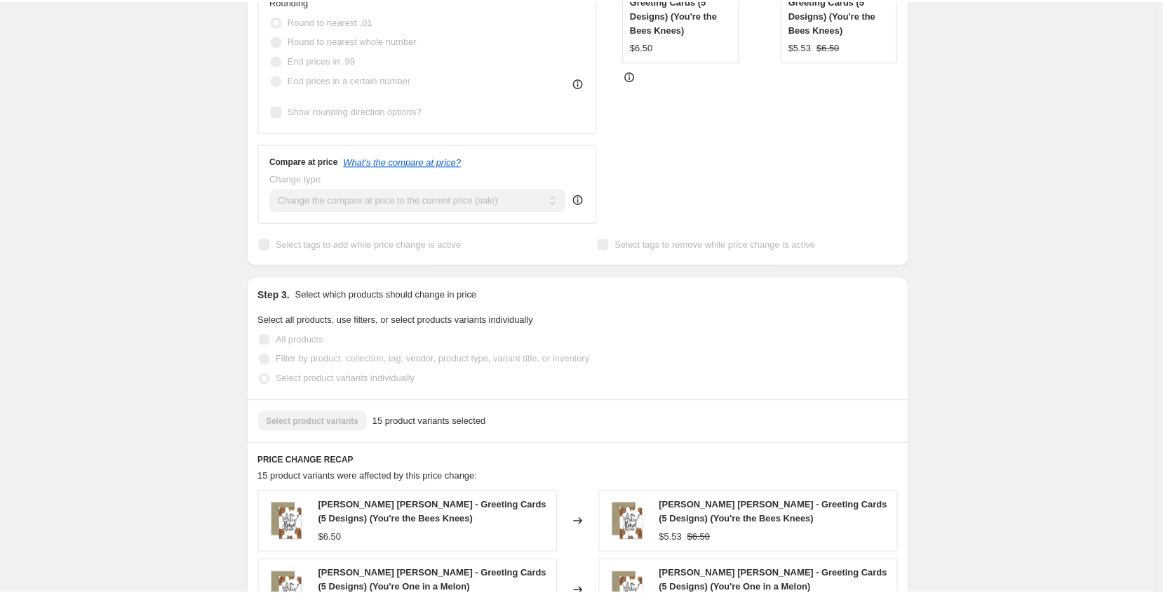
scroll to position [0, 0]
